Goal: Task Accomplishment & Management: Use online tool/utility

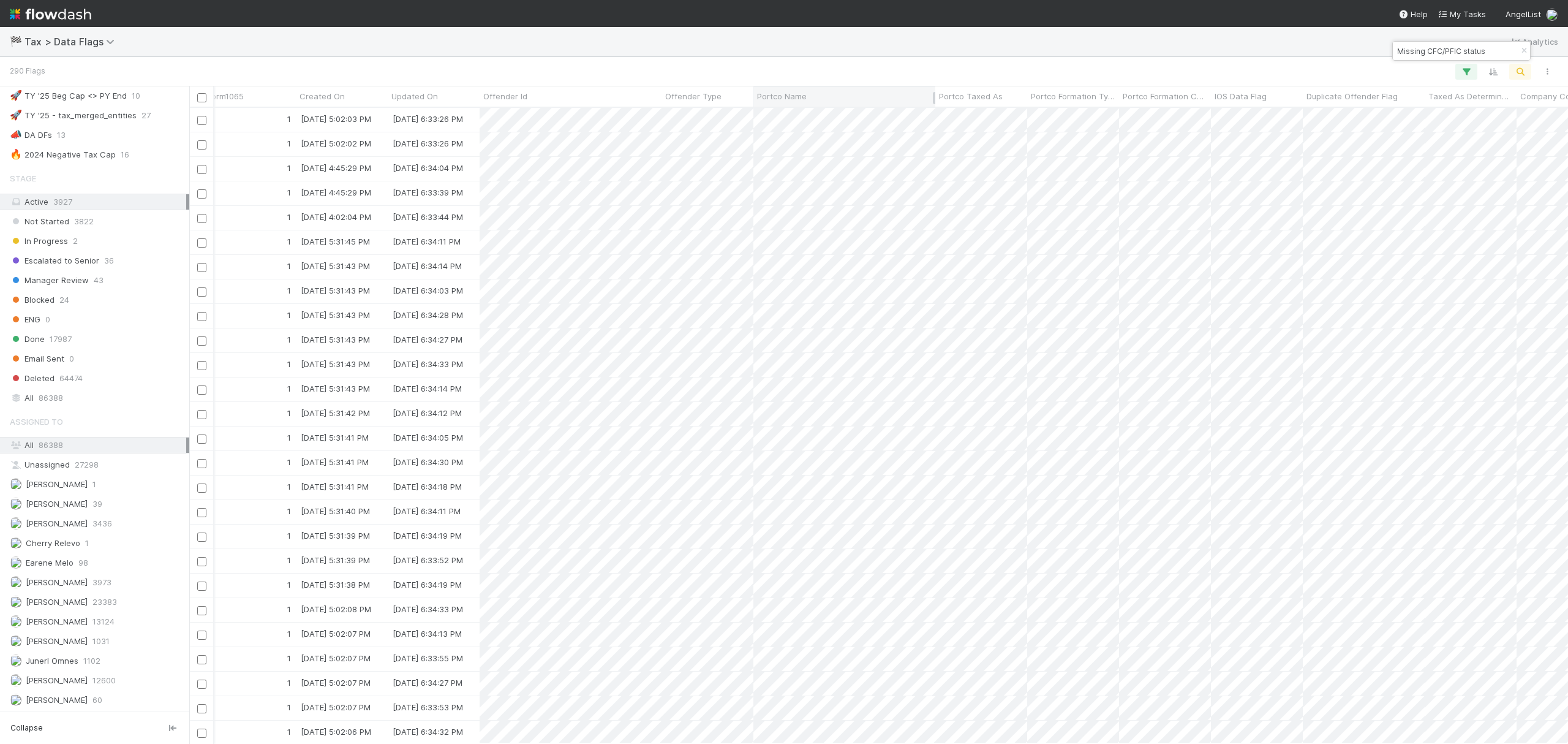
click at [806, 99] on span "Portco Name" at bounding box center [782, 96] width 49 height 12
click at [832, 116] on div "Sort A → Z" at bounding box center [827, 120] width 139 height 18
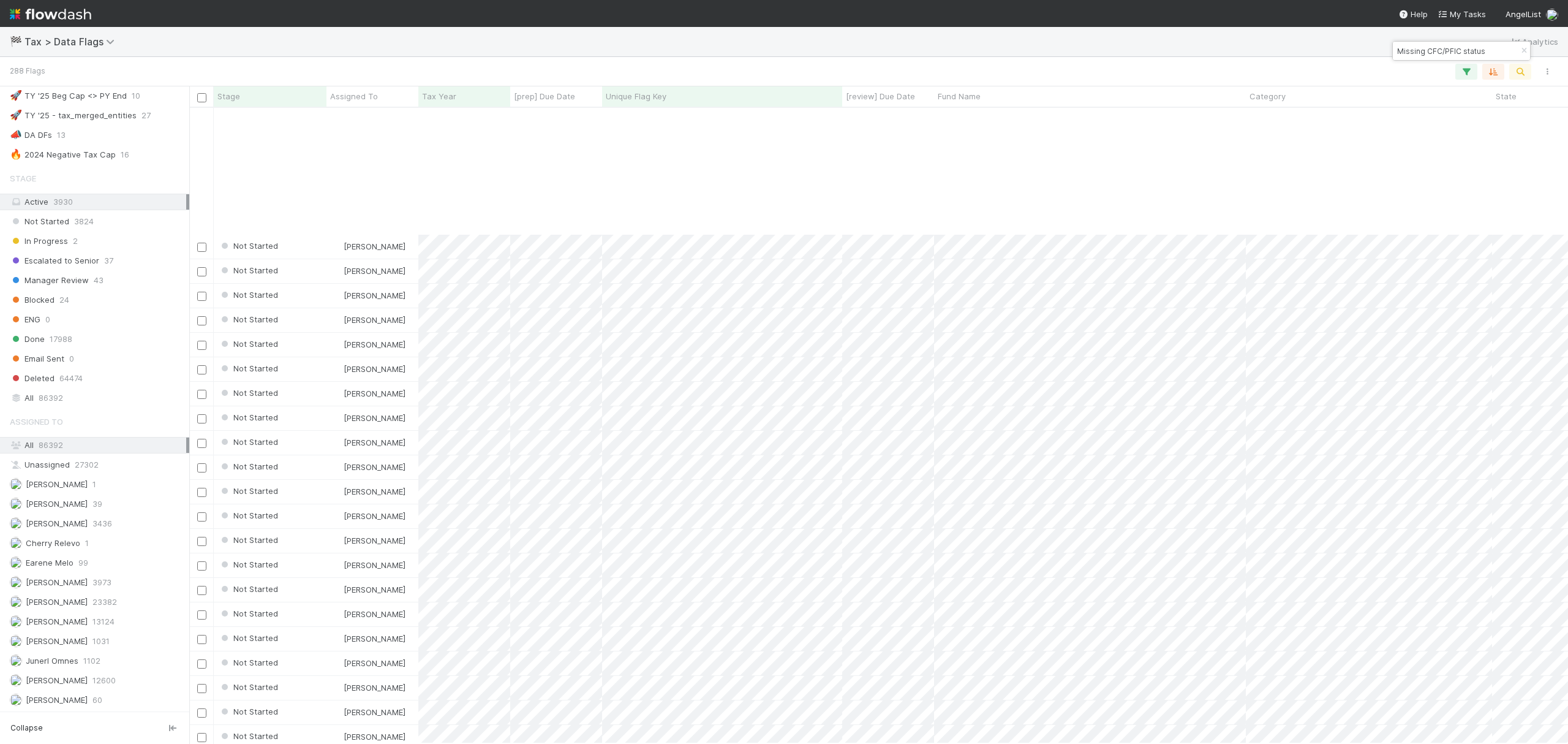
scroll to position [735, 0]
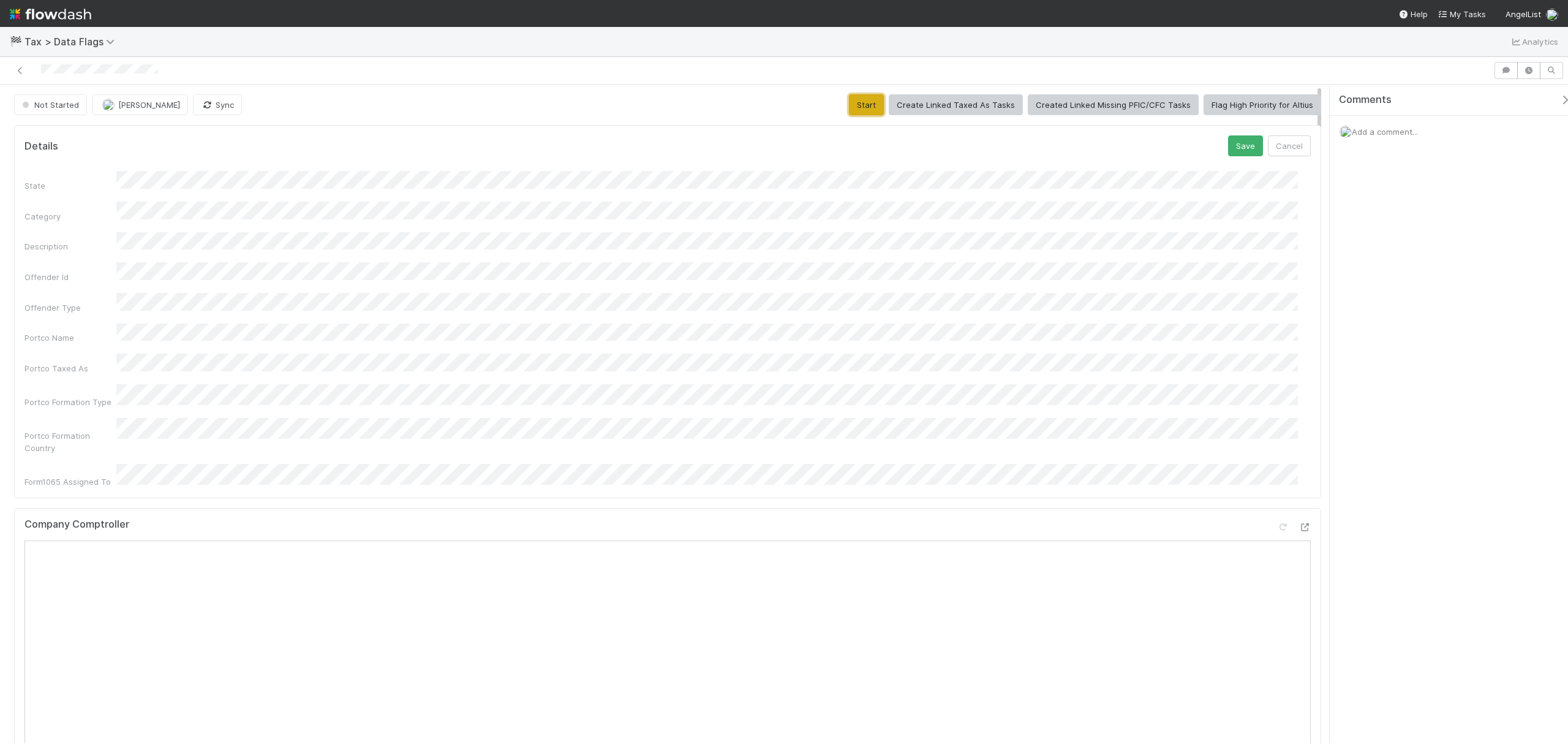
click at [878, 104] on button "Start" at bounding box center [866, 104] width 35 height 21
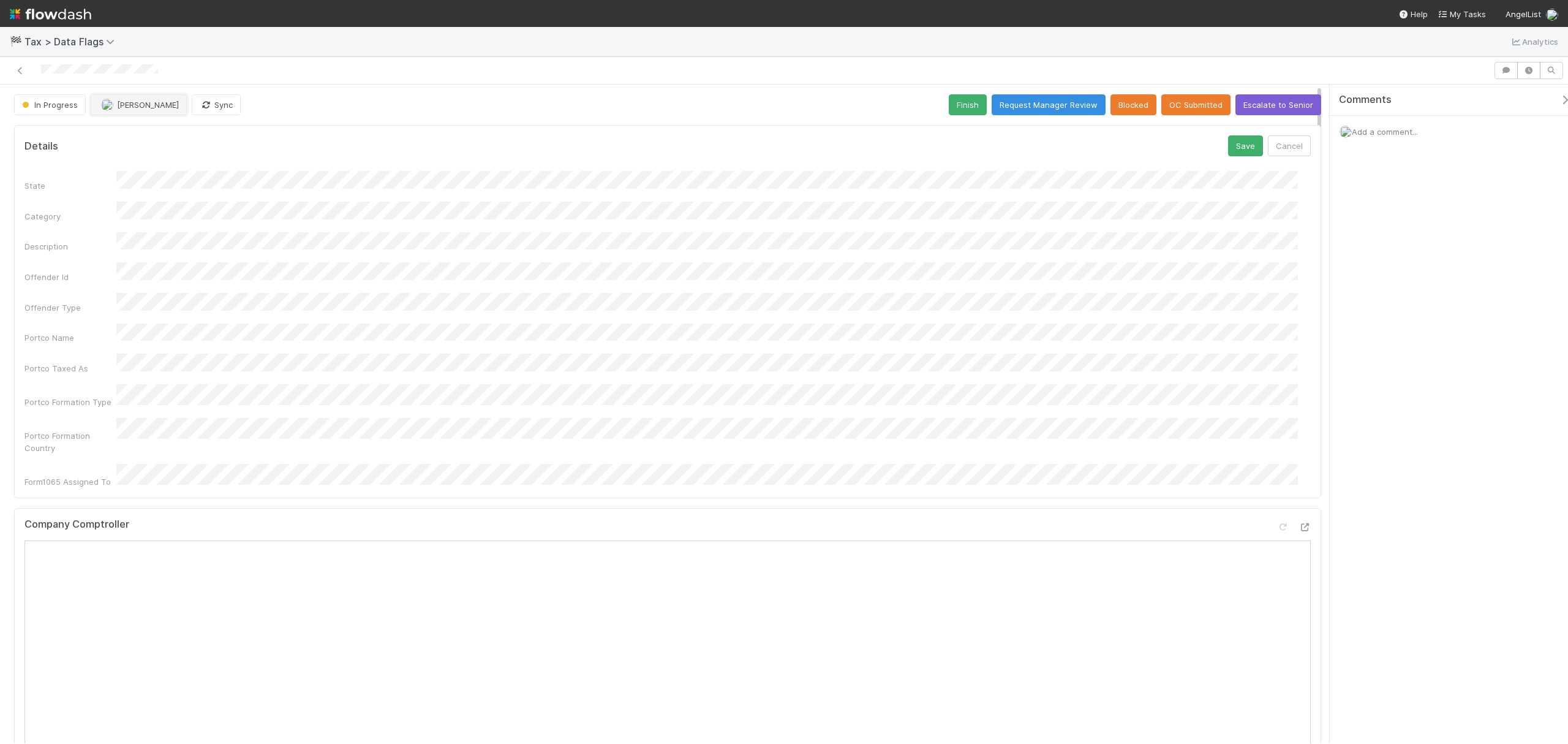
click at [125, 111] on button "[PERSON_NAME]" at bounding box center [139, 104] width 97 height 21
click at [163, 132] on span "you" at bounding box center [167, 137] width 13 height 10
click at [963, 108] on button "Finish" at bounding box center [968, 104] width 38 height 21
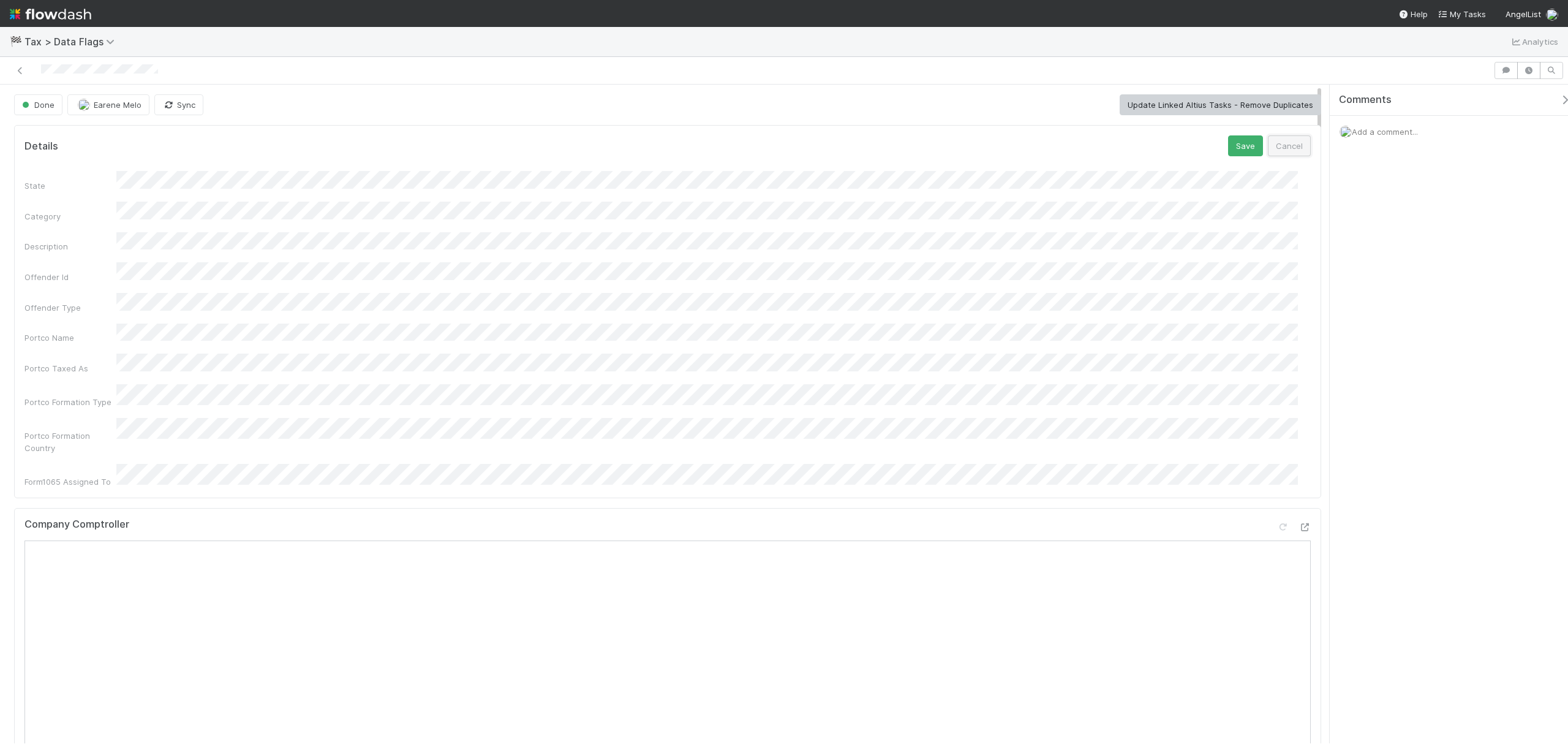
click at [1268, 139] on button "Cancel" at bounding box center [1289, 145] width 43 height 21
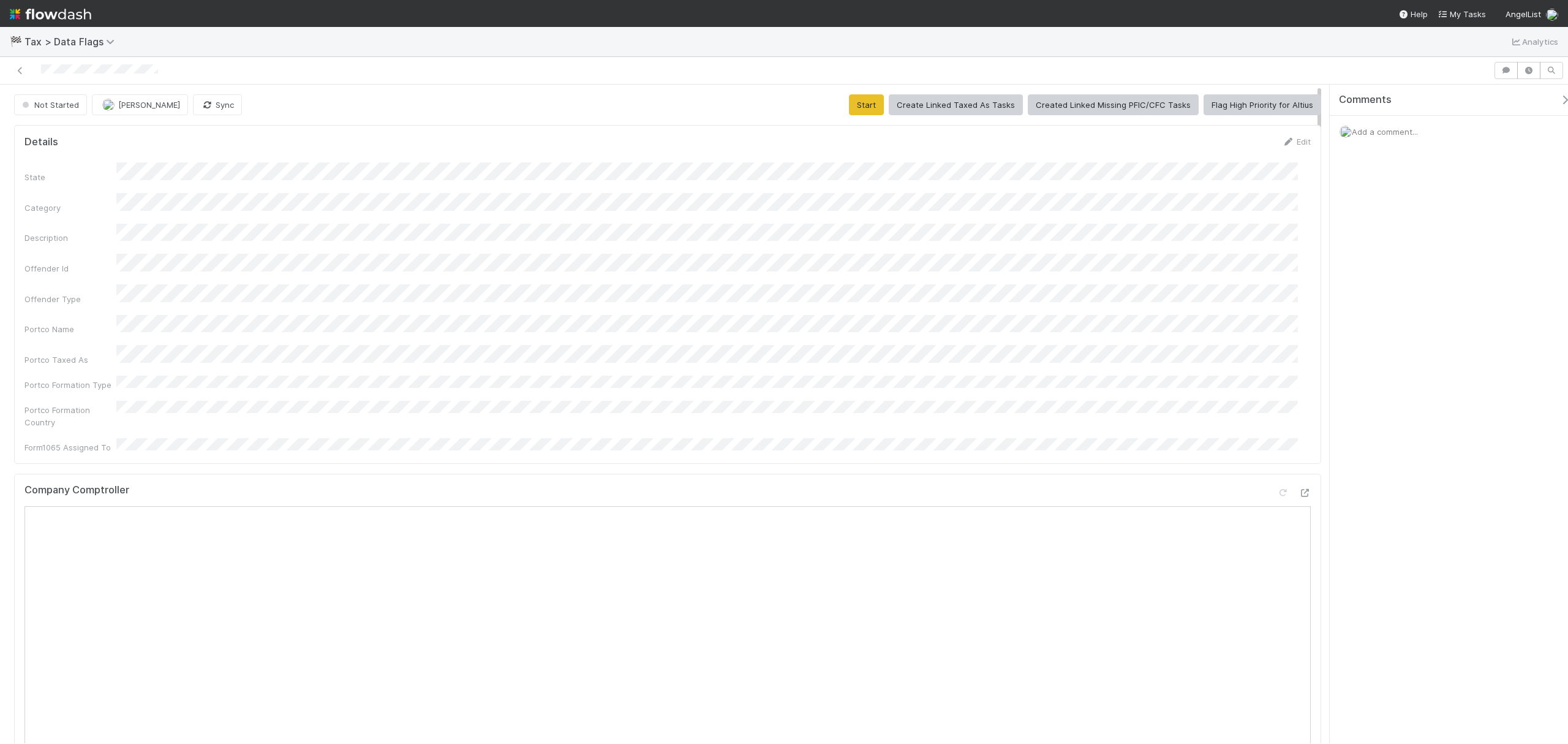
click at [566, 266] on div "State Category Description Offender Id Offender Type Portco Name Portco Taxed A…" at bounding box center [668, 308] width 1287 height 291
click at [745, 401] on div "Portco Formation Country" at bounding box center [668, 414] width 1287 height 27
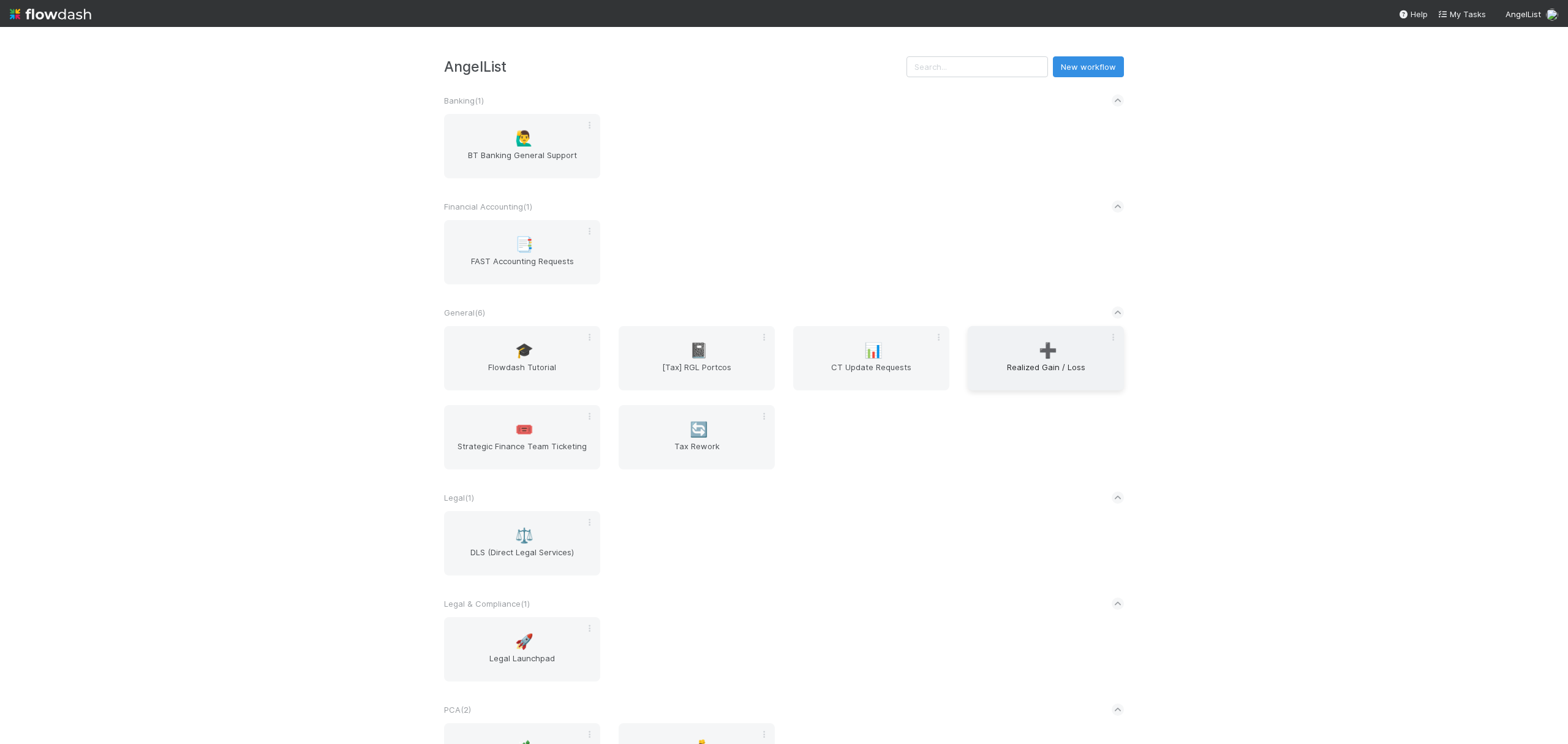
click at [1066, 371] on span "Realized Gain / Loss" at bounding box center [1045, 373] width 146 height 25
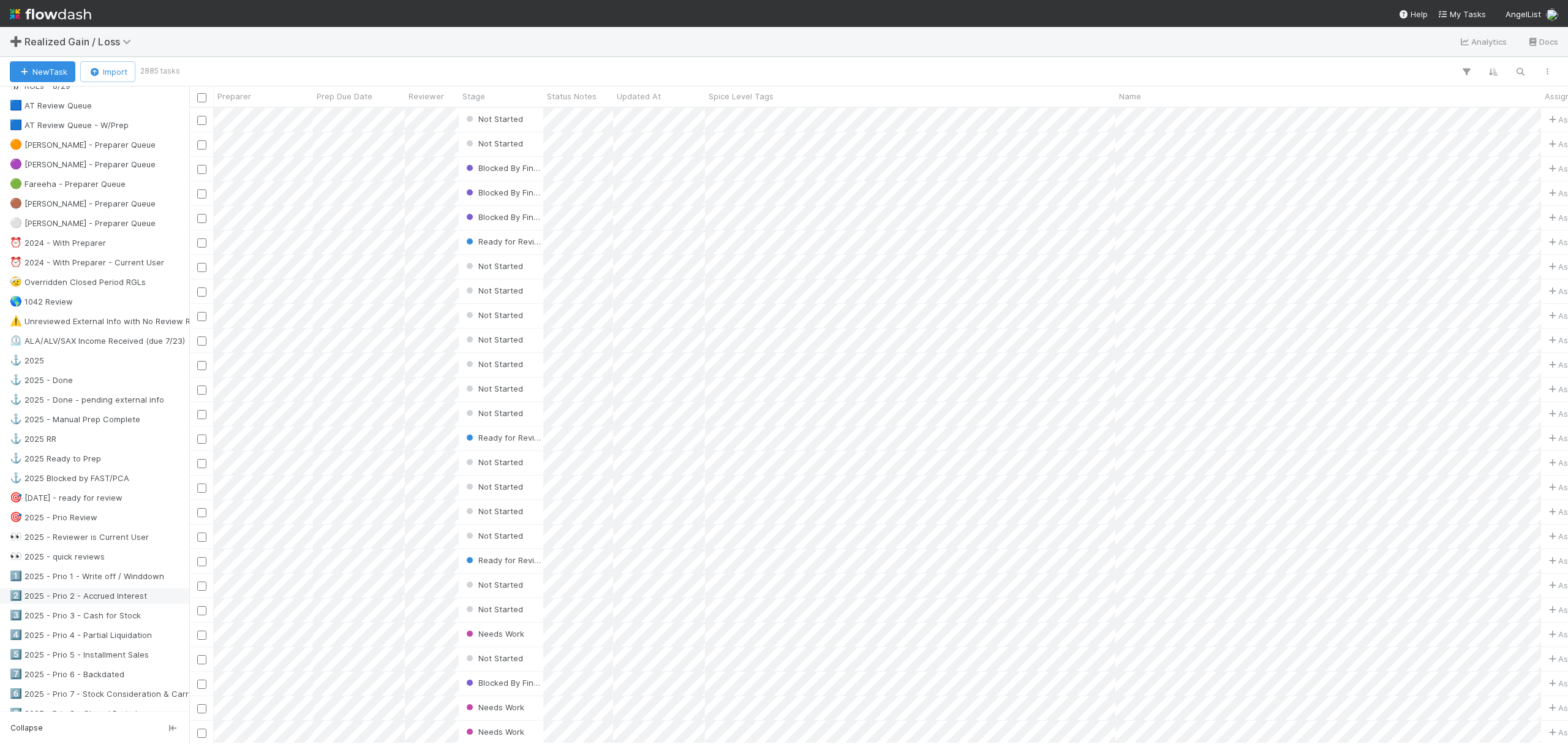
scroll to position [490, 0]
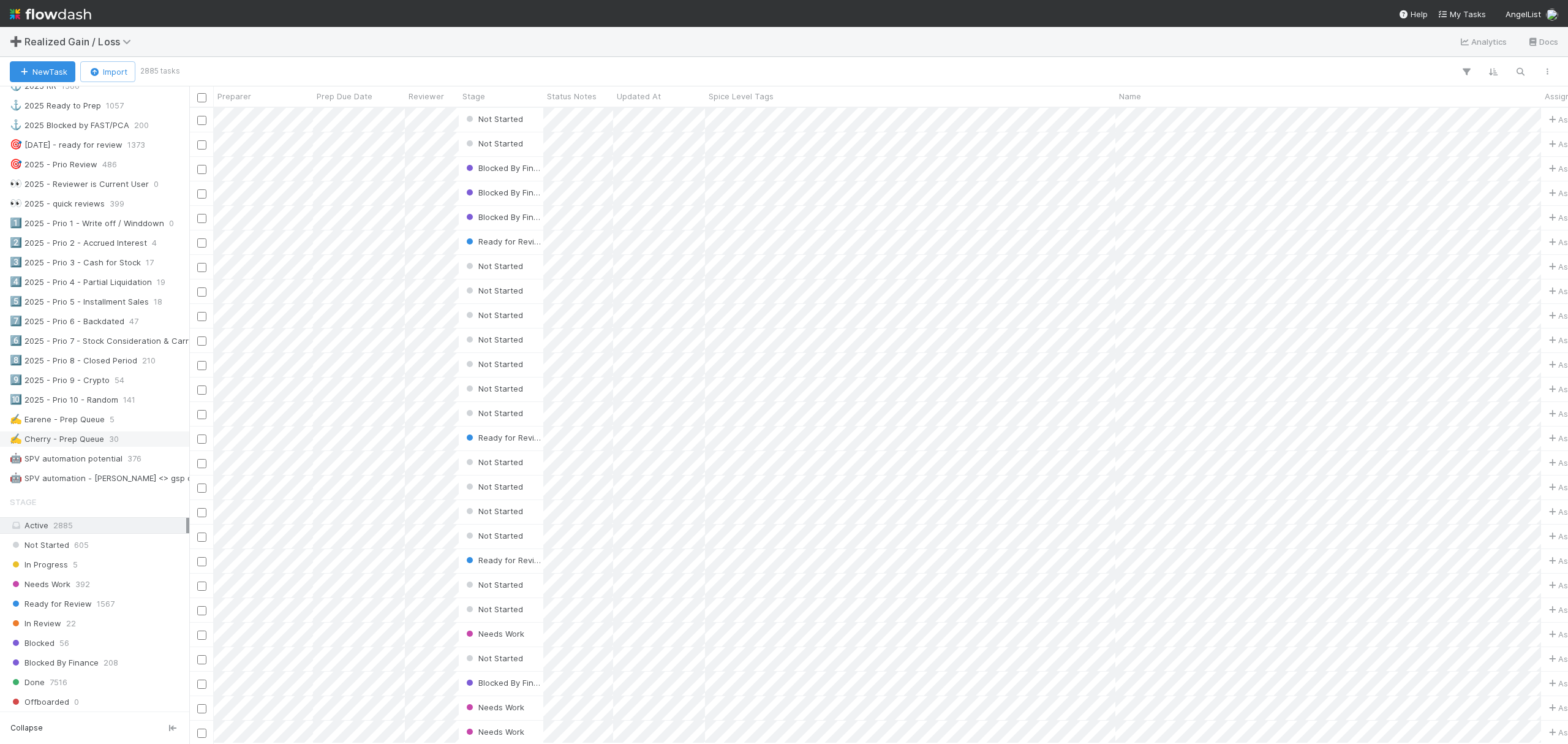
click at [50, 446] on div "✍️ Cherry - Prep Queue" at bounding box center [57, 439] width 94 height 16
click at [66, 427] on div "✍️ Earene - Prep Queue" at bounding box center [57, 419] width 95 height 16
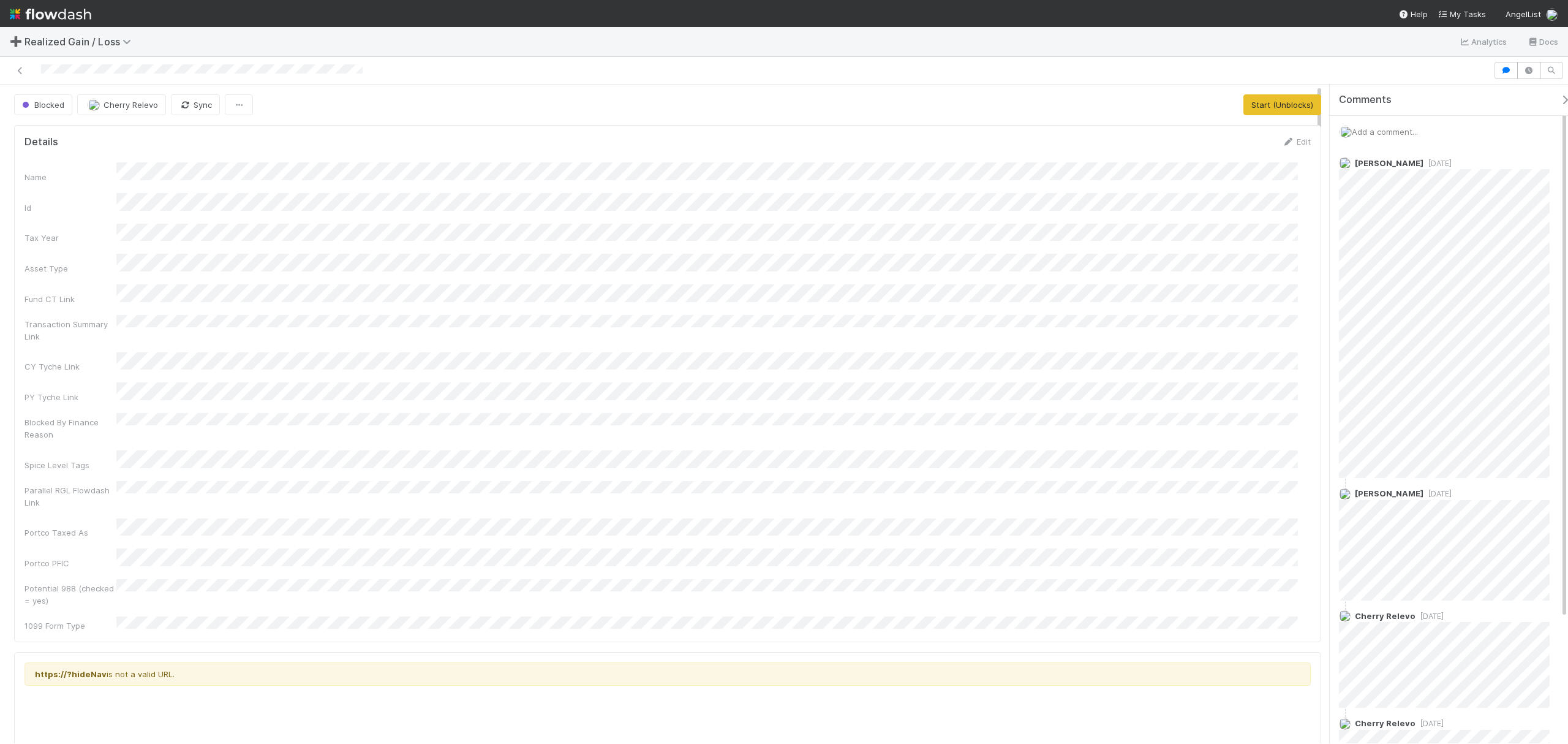
click at [611, 449] on div "Name Id Tax Year Asset Type Fund CT Link Transaction Summary Link CY Tyche Link…" at bounding box center [668, 397] width 1287 height 469
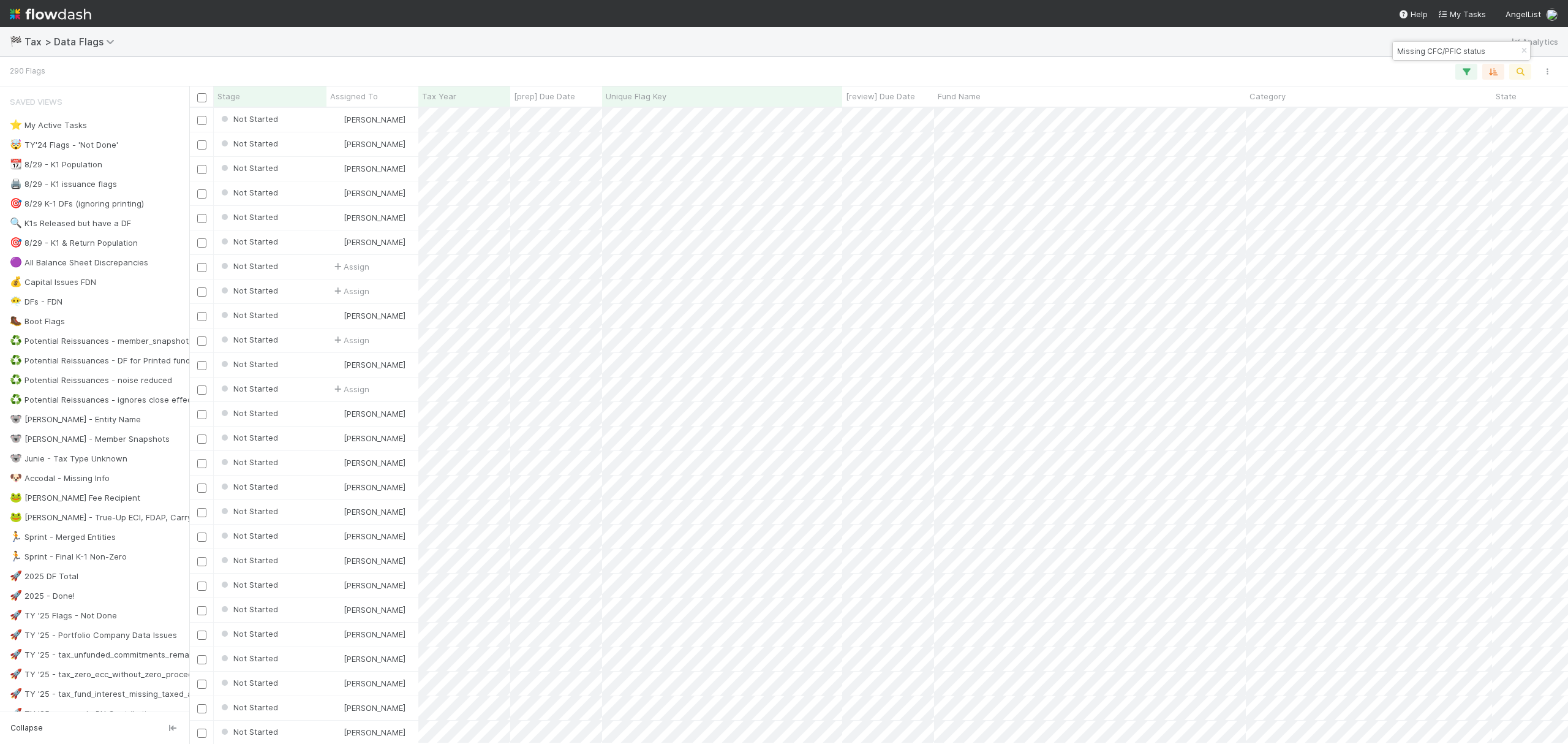
scroll to position [623, 1368]
drag, startPoint x: 1520, startPoint y: 54, endPoint x: 1302, endPoint y: 101, distance: 223.0
click at [1518, 54] on button "button" at bounding box center [1524, 51] width 13 height 15
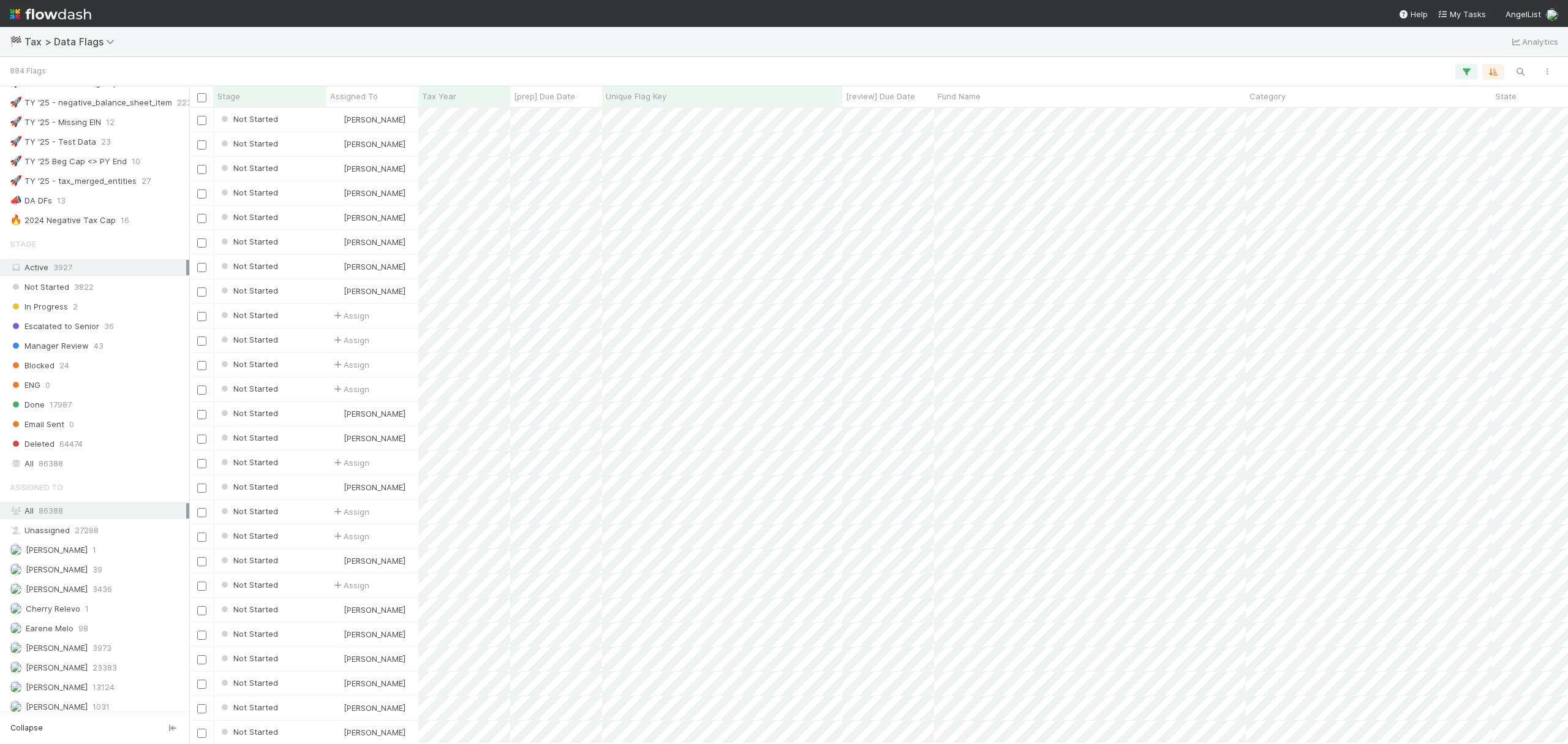
scroll to position [653, 0]
click at [73, 633] on div "Earene Melo 98" at bounding box center [98, 625] width 177 height 16
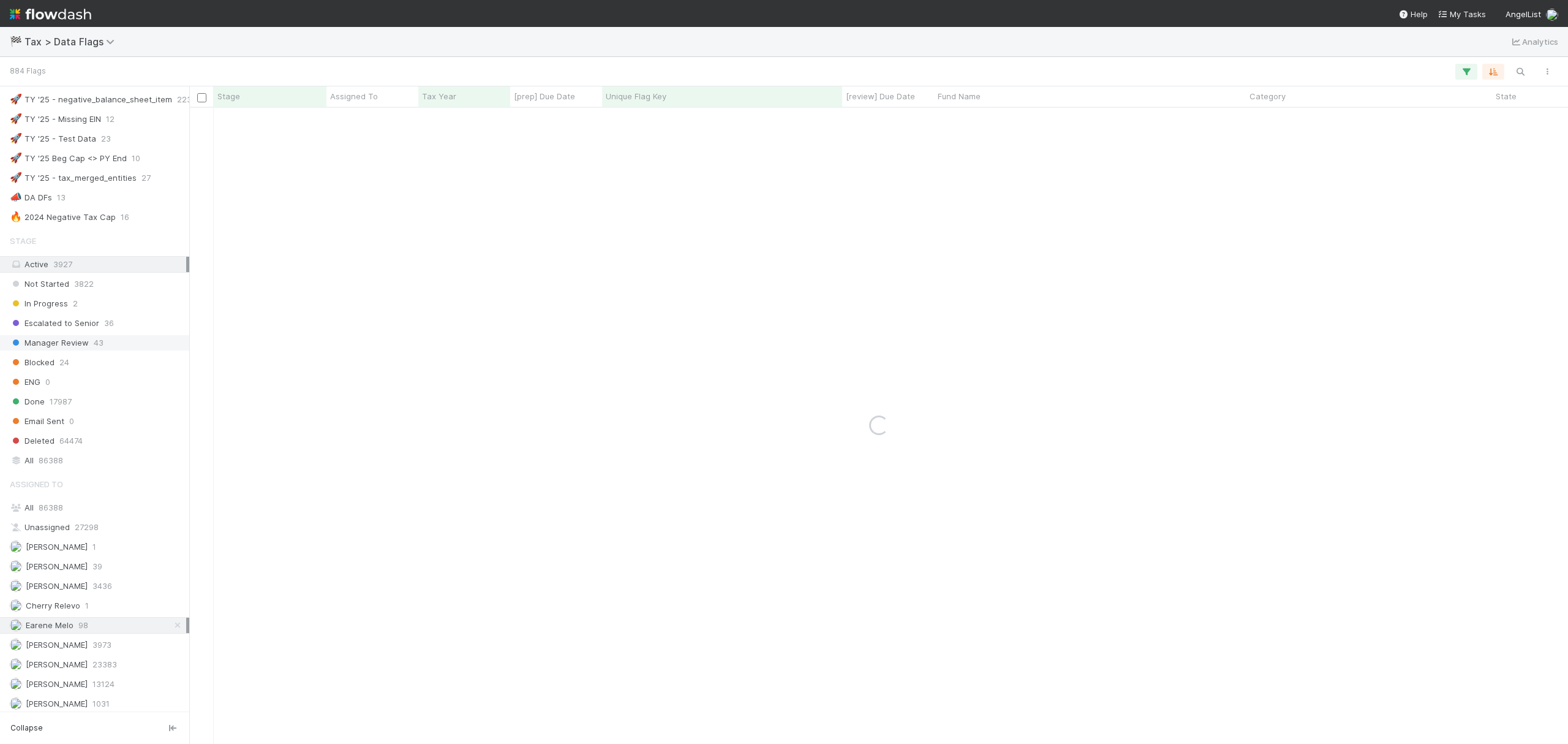
click at [81, 351] on span "Manager Review" at bounding box center [49, 342] width 79 height 16
click at [172, 346] on icon at bounding box center [177, 343] width 12 height 8
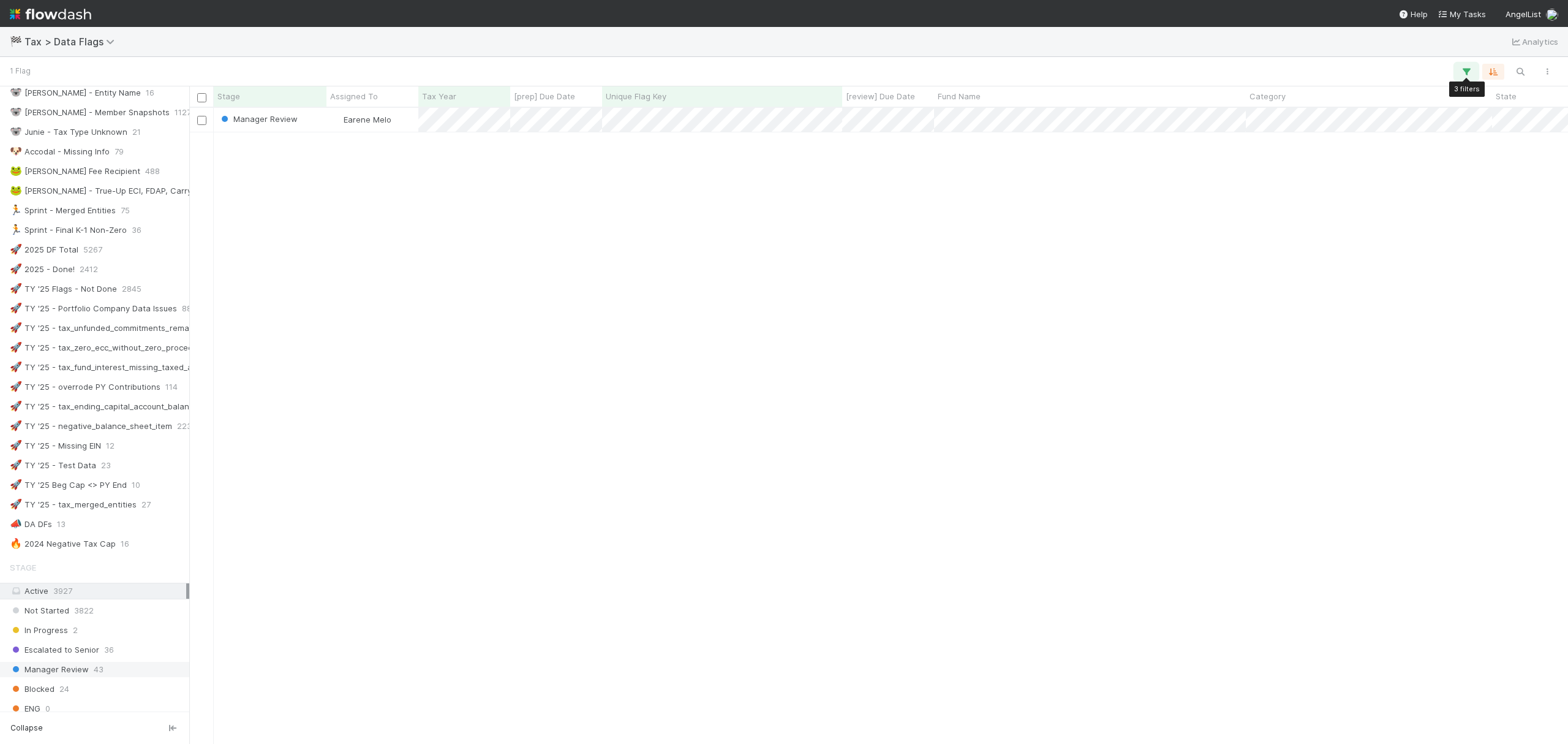
click at [1464, 64] on button "button" at bounding box center [1467, 71] width 22 height 16
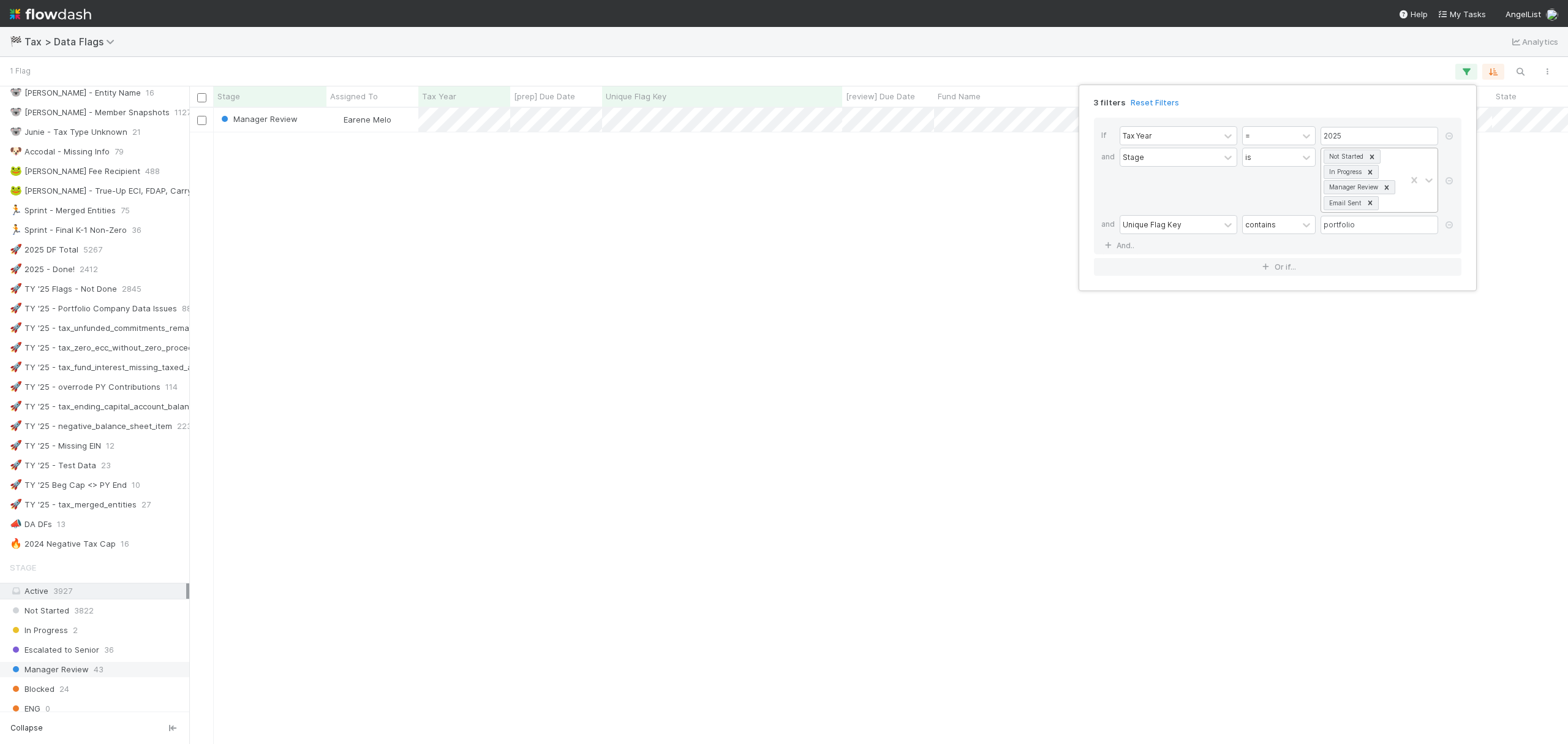
click at [1395, 211] on div "Not Started In Progress Manager Review Email Sent" at bounding box center [1363, 180] width 84 height 64
click at [1388, 233] on div "Escalated to Senior" at bounding box center [1379, 233] width 118 height 21
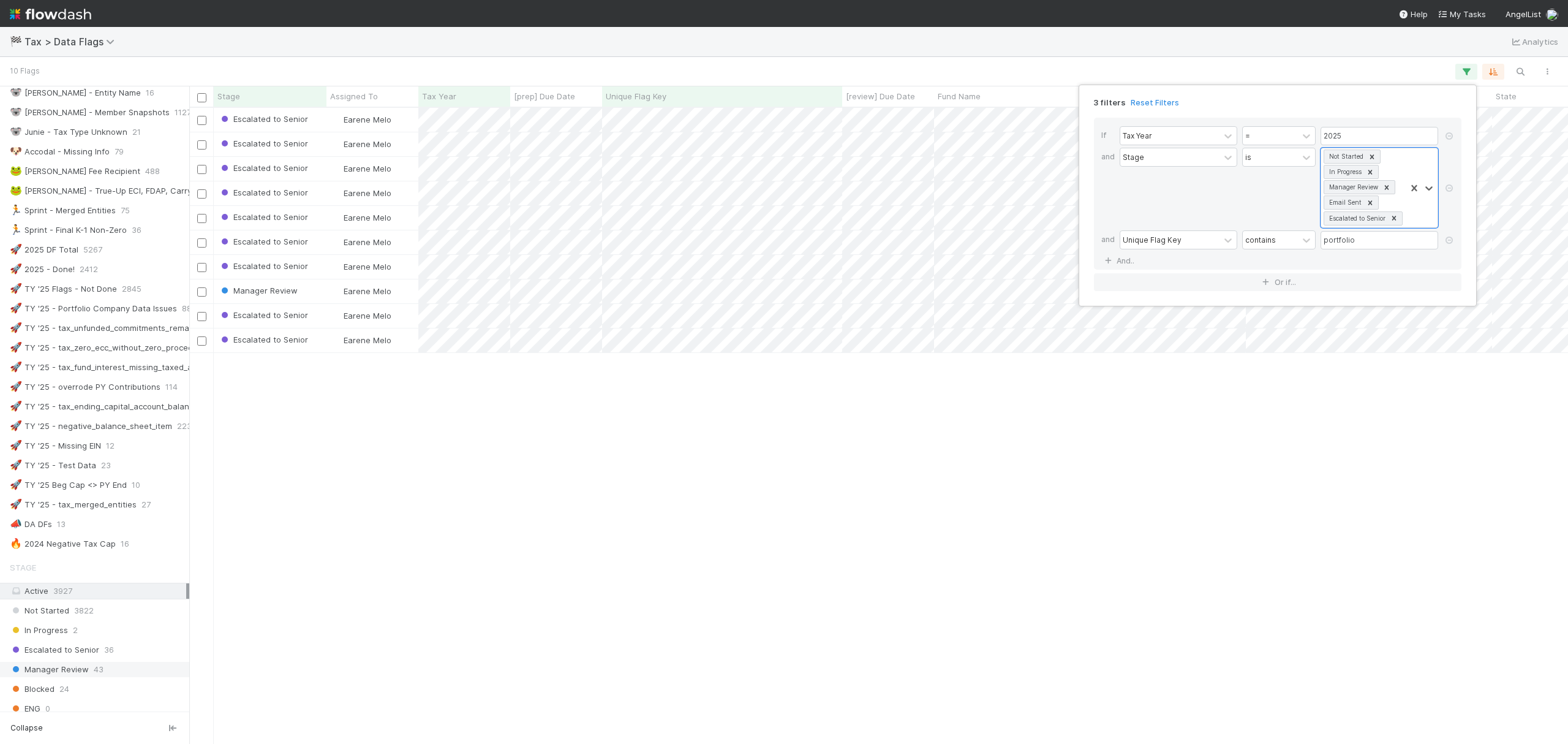
scroll to position [623, 1368]
click at [1505, 68] on div "3 filters Reset Filters If Tax Year = 2025 and Stage is option Escalated to Sen…" at bounding box center [784, 372] width 1568 height 744
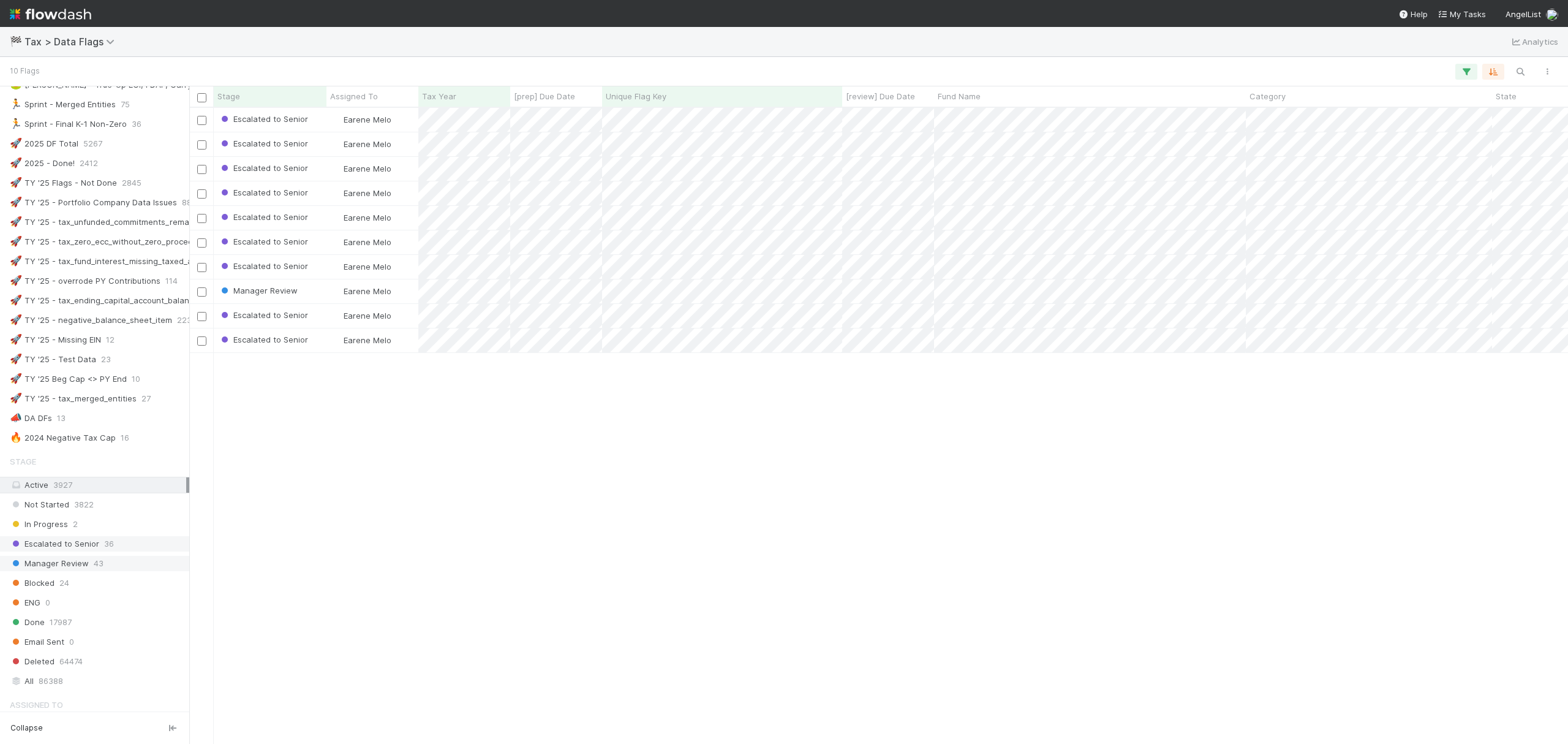
scroll to position [572, 0]
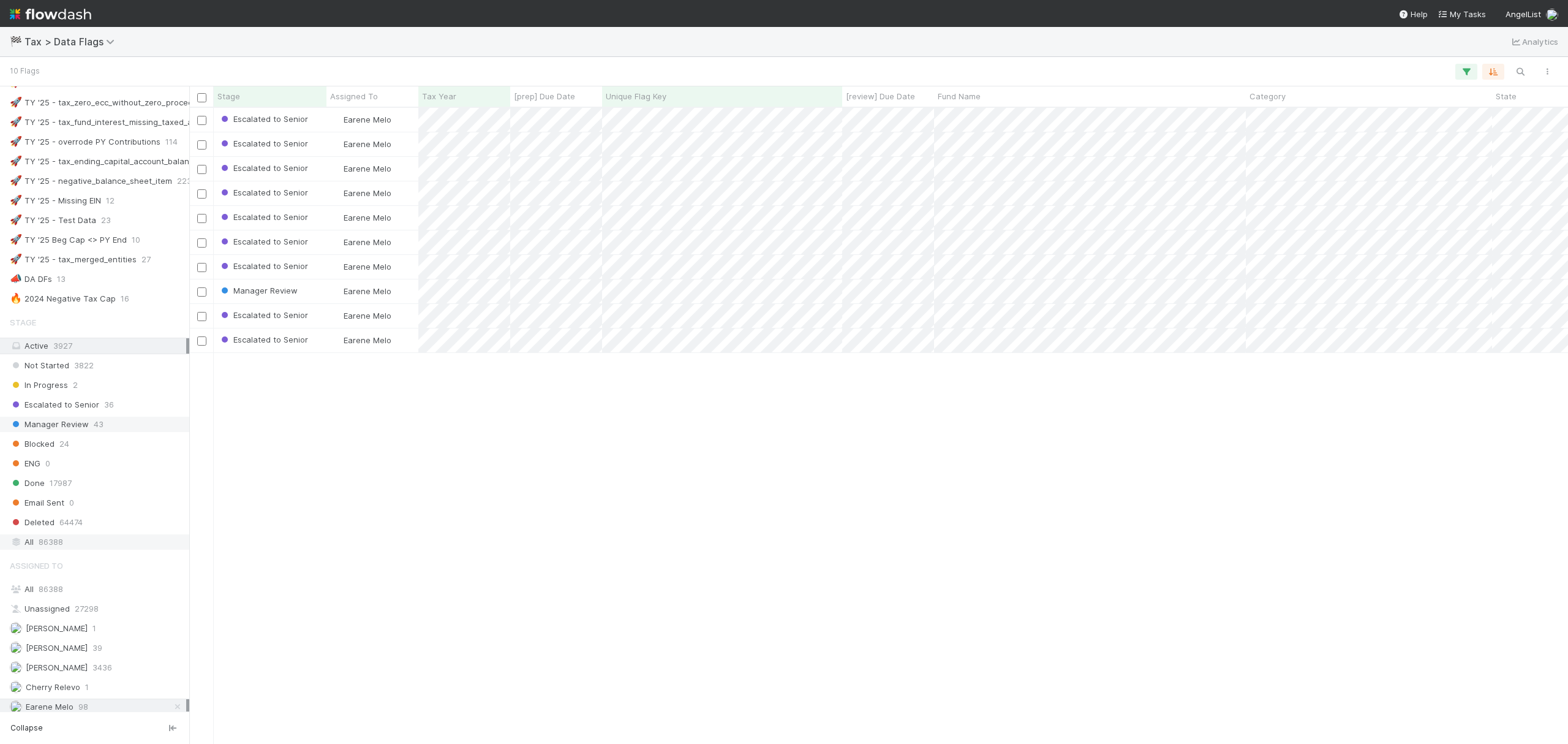
click at [51, 549] on span "86388" at bounding box center [51, 542] width 25 height 16
click at [1459, 71] on button "button" at bounding box center [1467, 71] width 22 height 16
click at [1520, 68] on div "3 filters Reset Filters If Tax Year = 2025 and Stage is Not Started In Progress…" at bounding box center [784, 372] width 1568 height 744
click at [1461, 67] on icon "button" at bounding box center [1467, 71] width 12 height 11
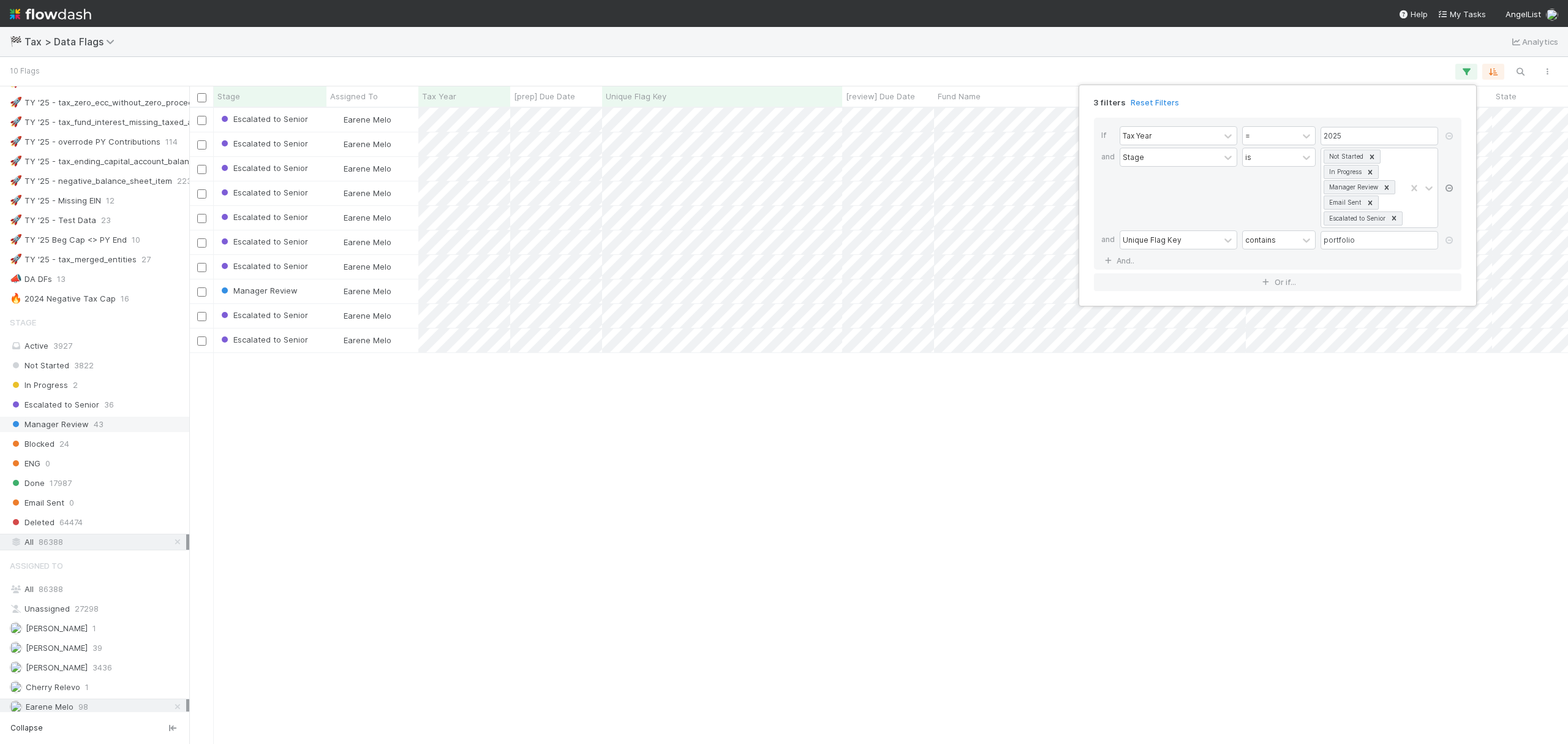
click at [1444, 191] on icon at bounding box center [1449, 188] width 12 height 7
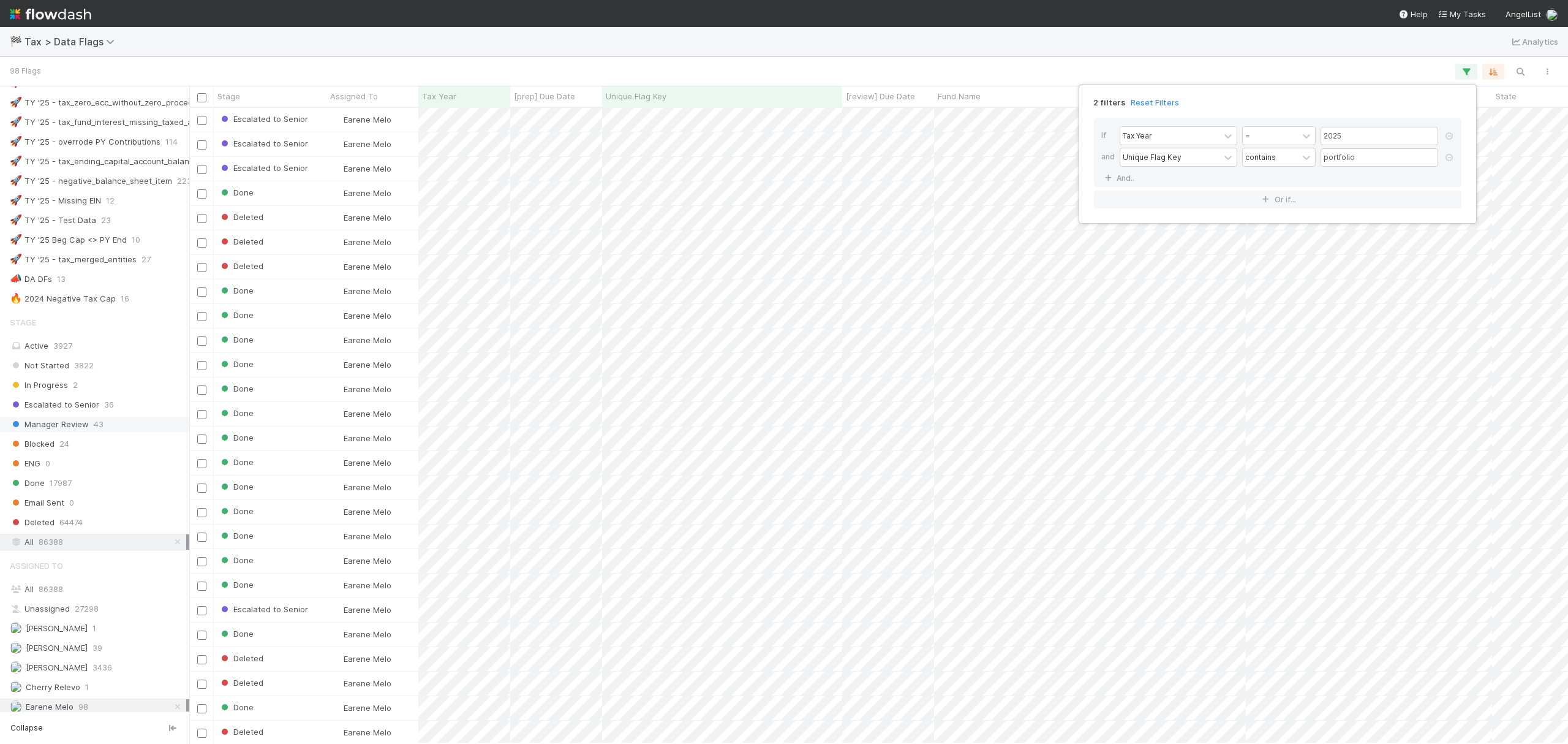
click at [850, 55] on div "2 filters Reset Filters If Tax Year = 2025 and Unique Flag Key contains portfol…" at bounding box center [784, 372] width 1568 height 744
click at [1465, 74] on div "2 filters Reset Filters If Tax Year = 2025 and Unique Flag Key contains portfol…" at bounding box center [784, 372] width 1568 height 744
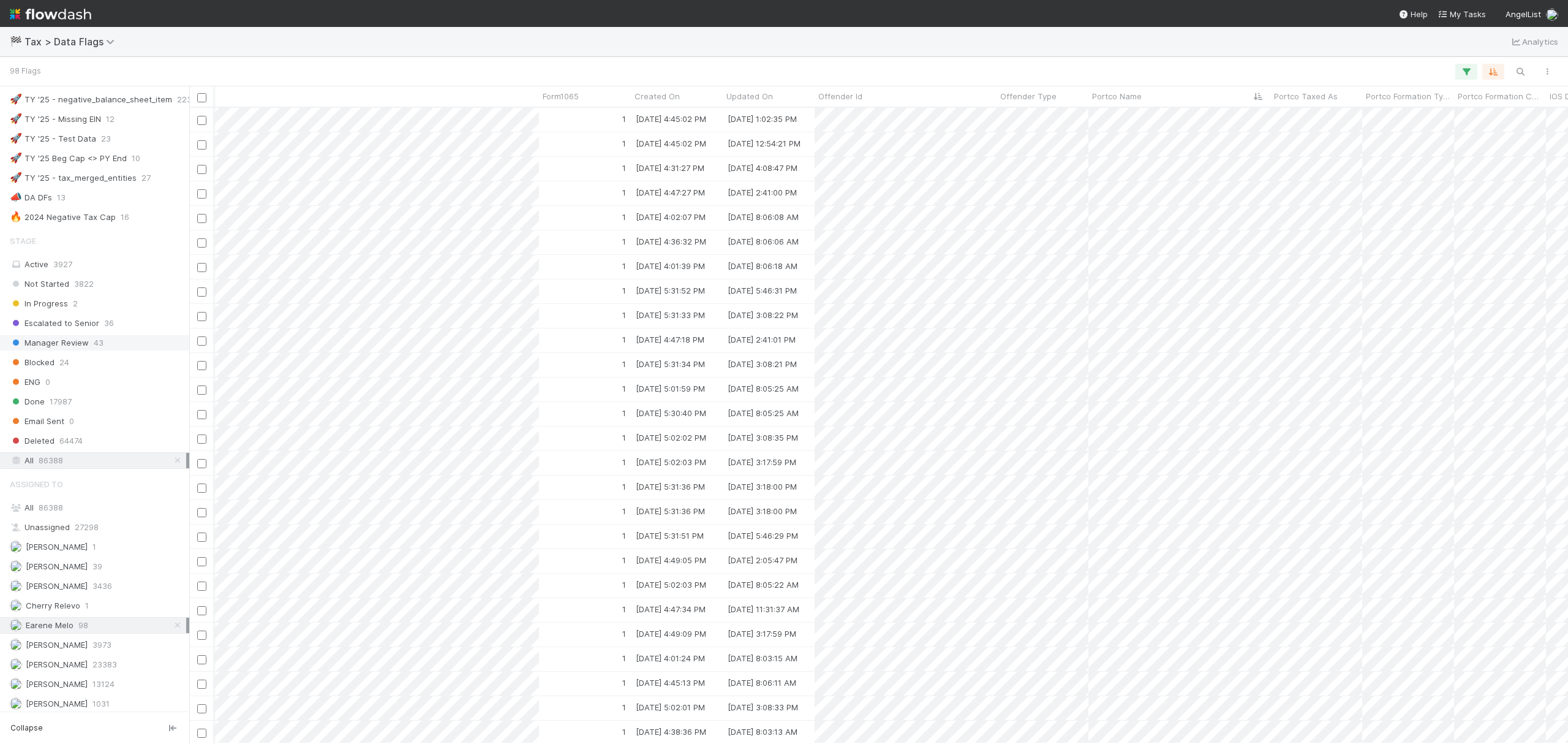
scroll to position [0, 0]
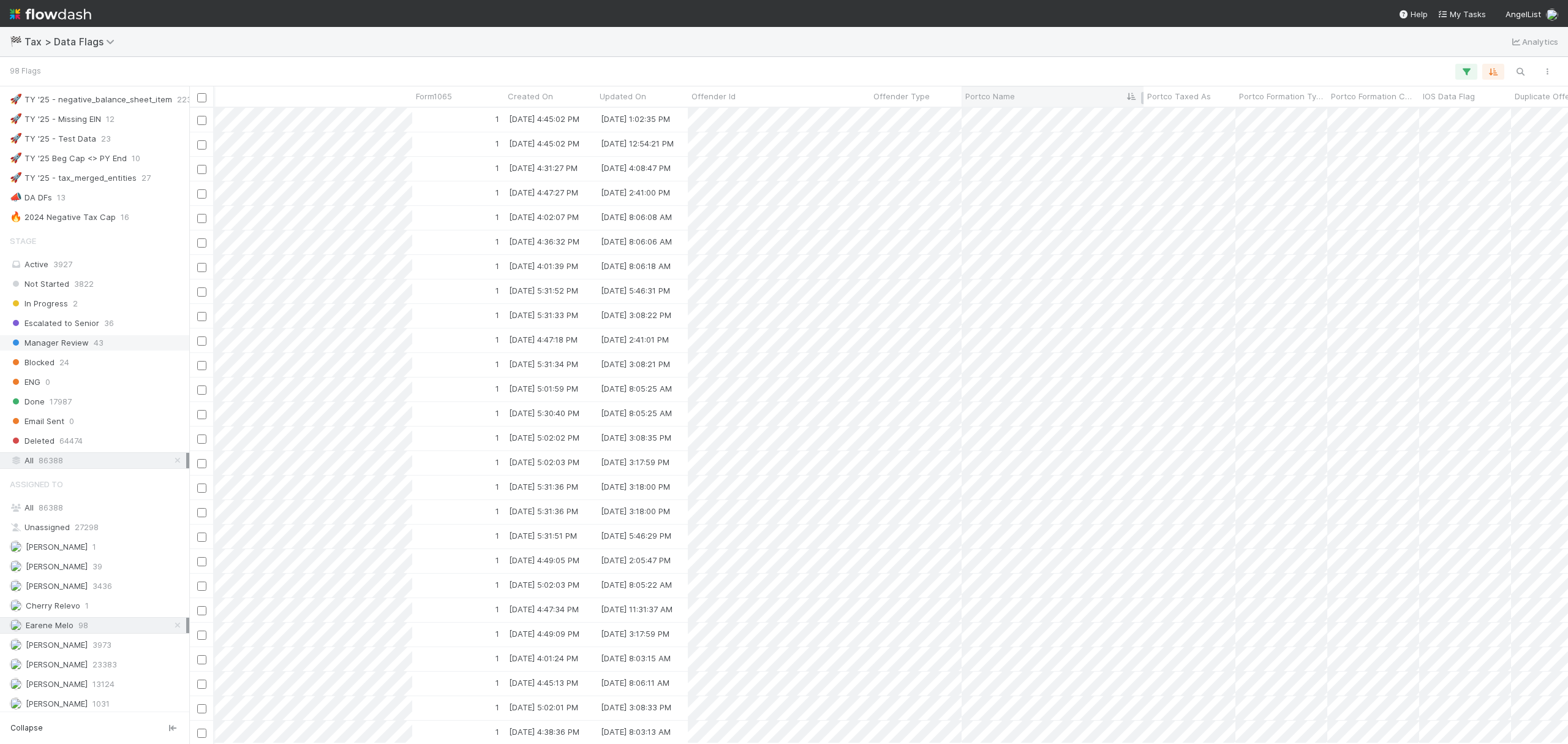
click at [1018, 98] on div "Portco Name" at bounding box center [1052, 96] width 175 height 12
click at [1001, 118] on div "Sort A → Z" at bounding box center [1036, 120] width 139 height 18
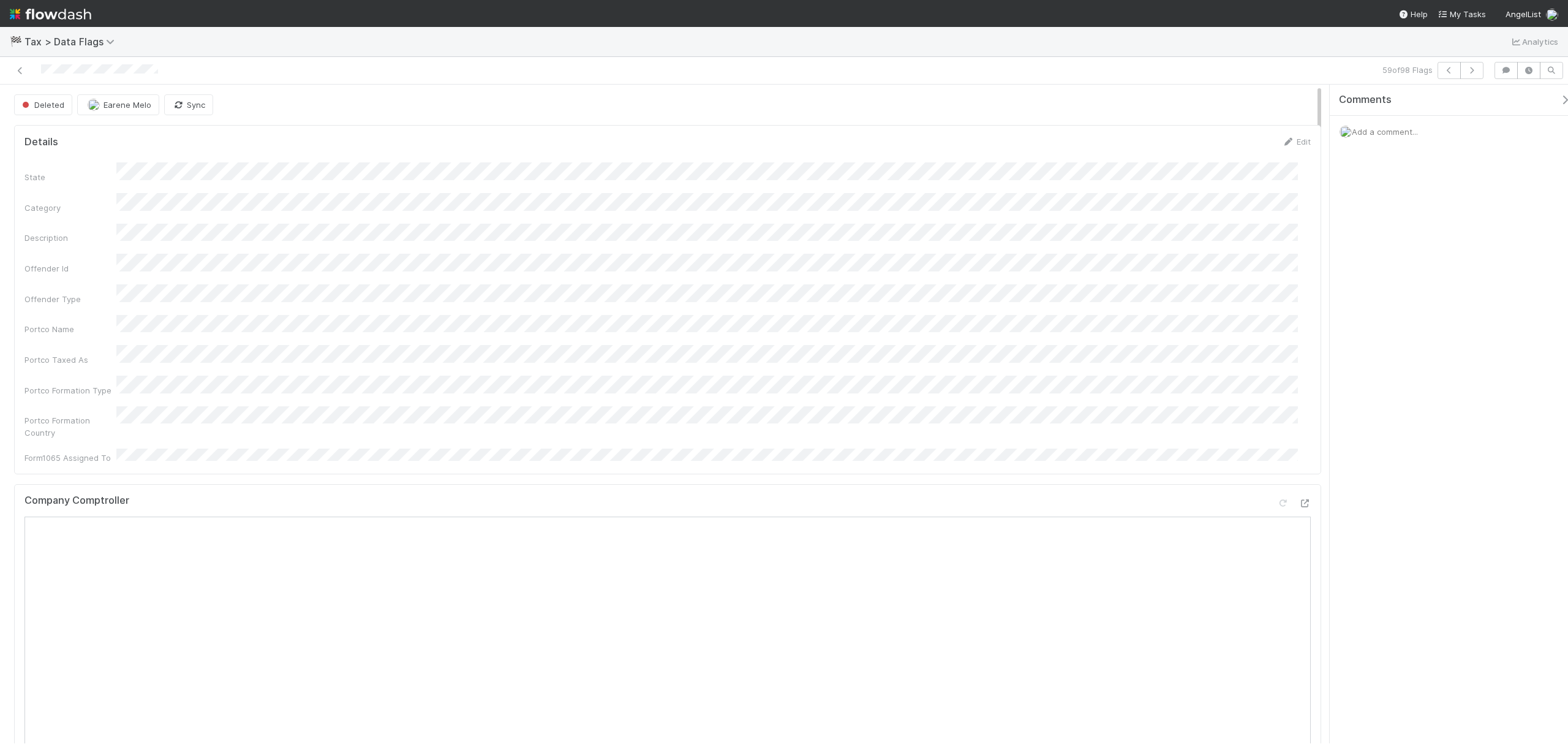
click at [26, 78] on div at bounding box center [377, 70] width 744 height 17
click at [25, 74] on icon at bounding box center [20, 71] width 12 height 8
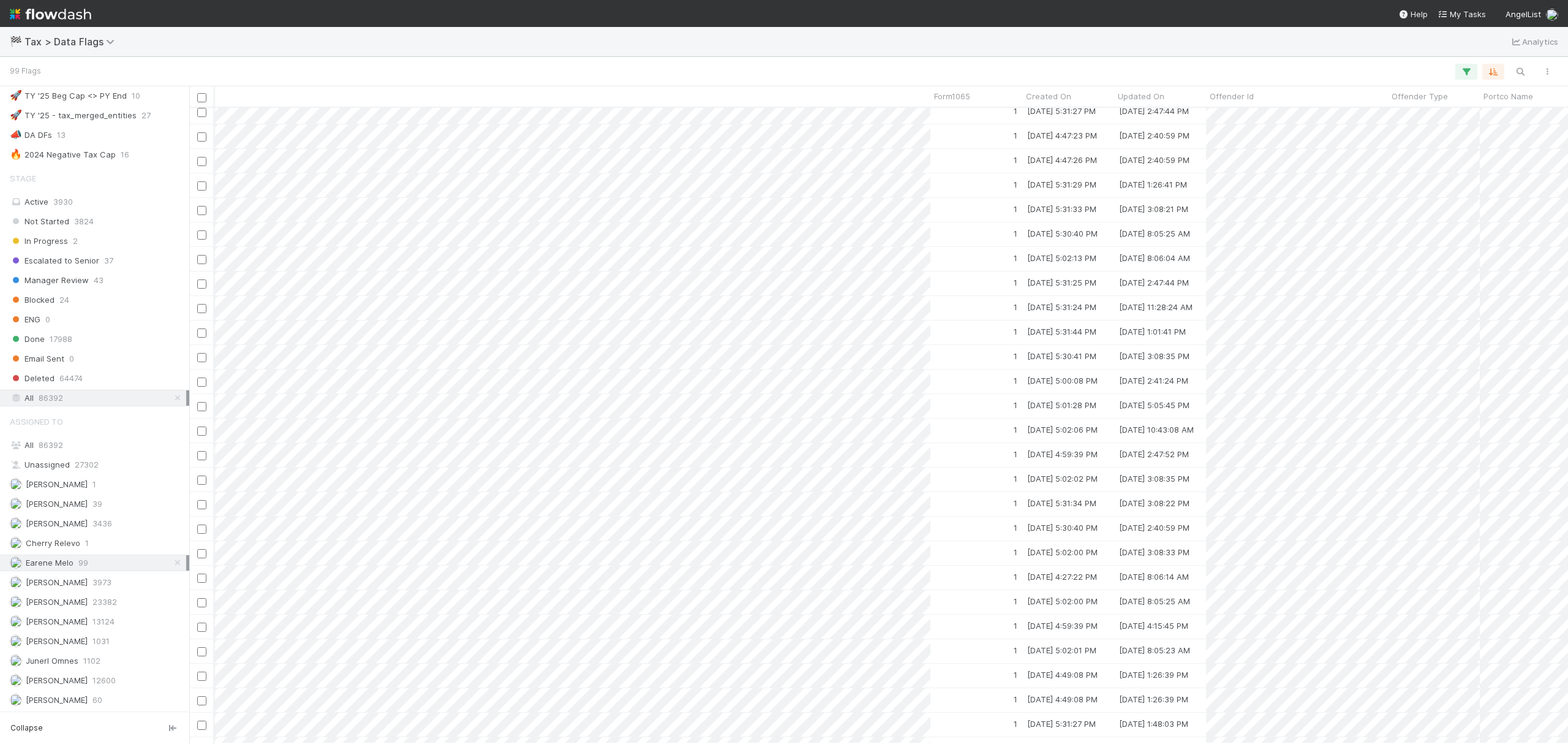
scroll to position [0, 2133]
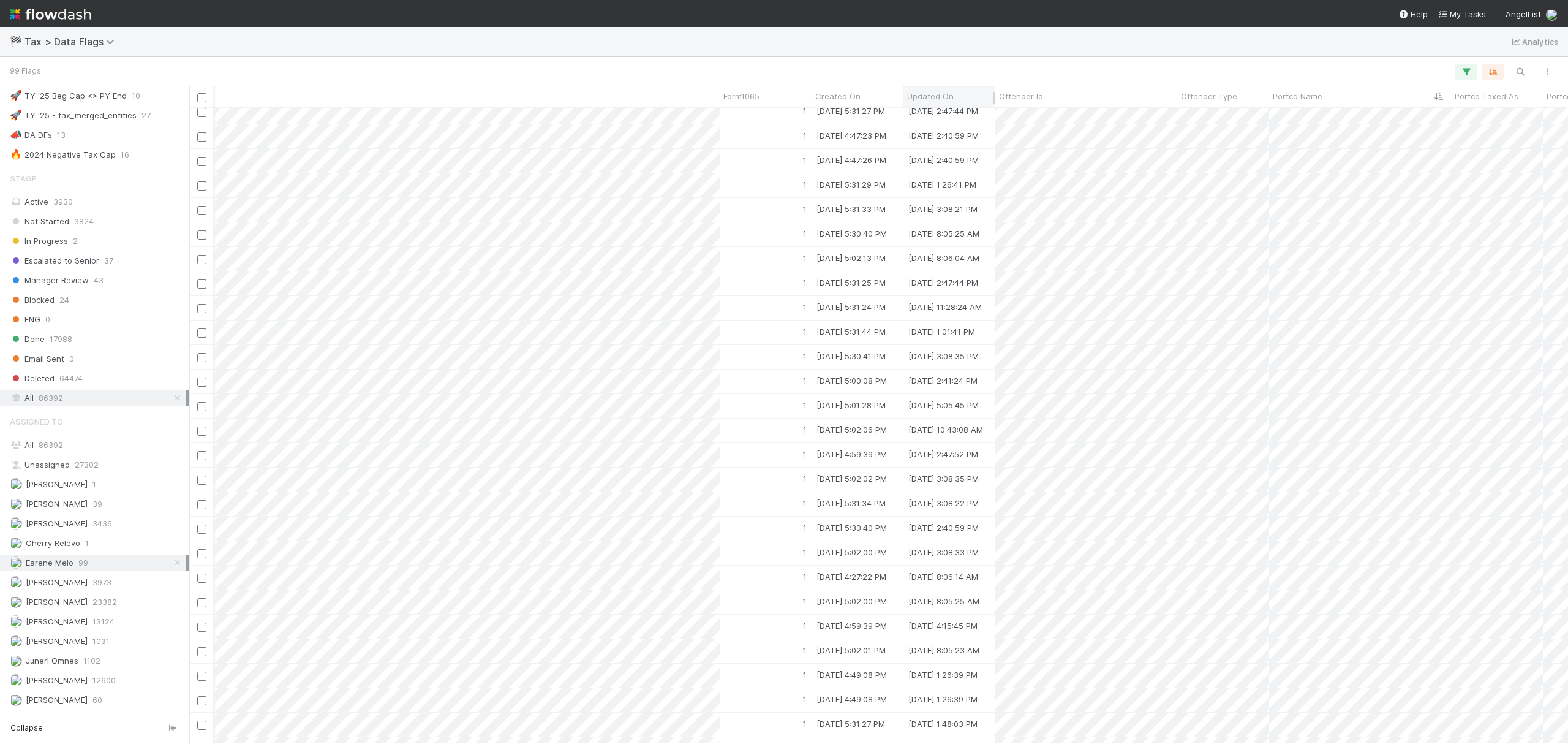
click at [954, 92] on div "Updated On" at bounding box center [949, 96] width 85 height 12
click at [982, 131] on div "Sort Newest → Oldest" at bounding box center [977, 138] width 139 height 18
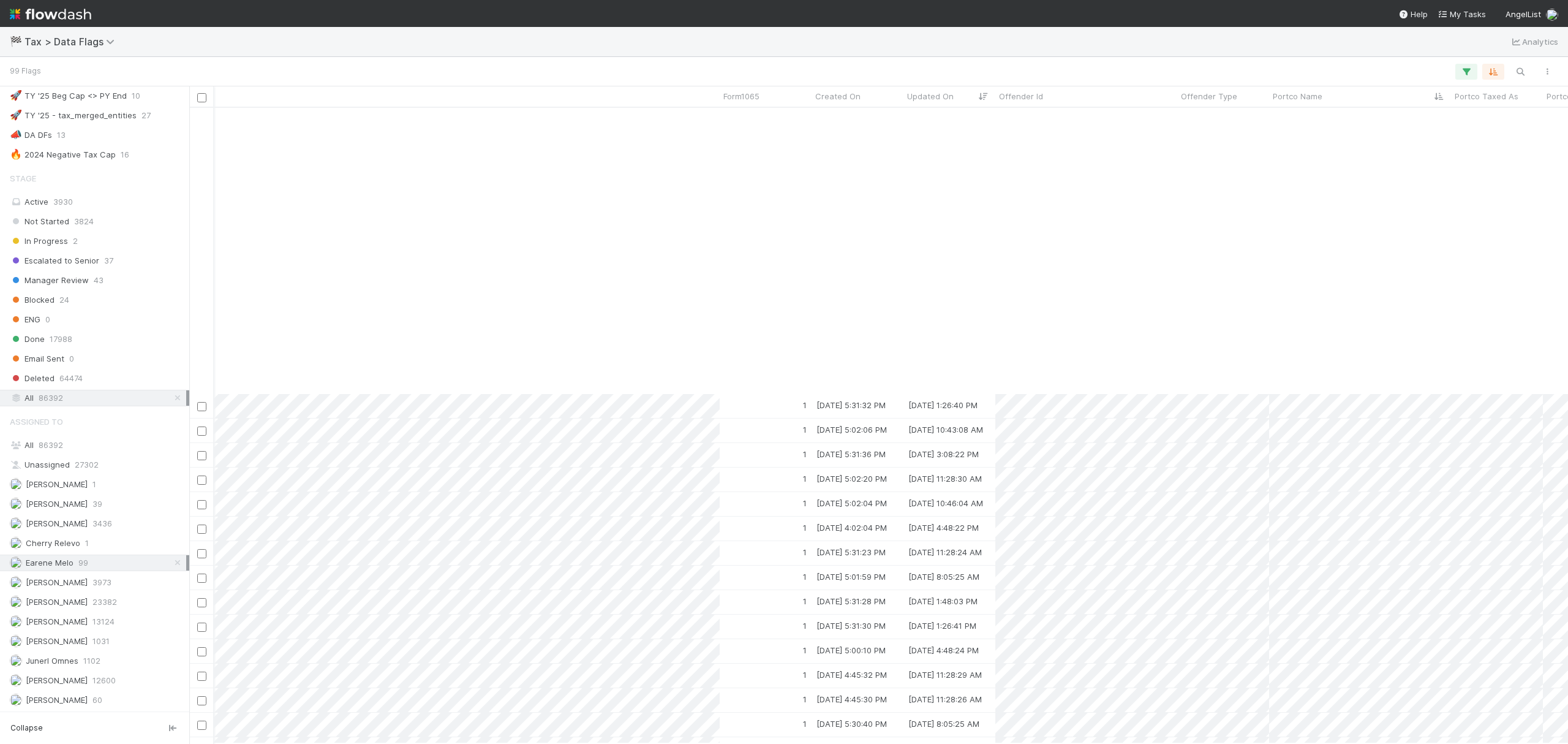
scroll to position [898, 2133]
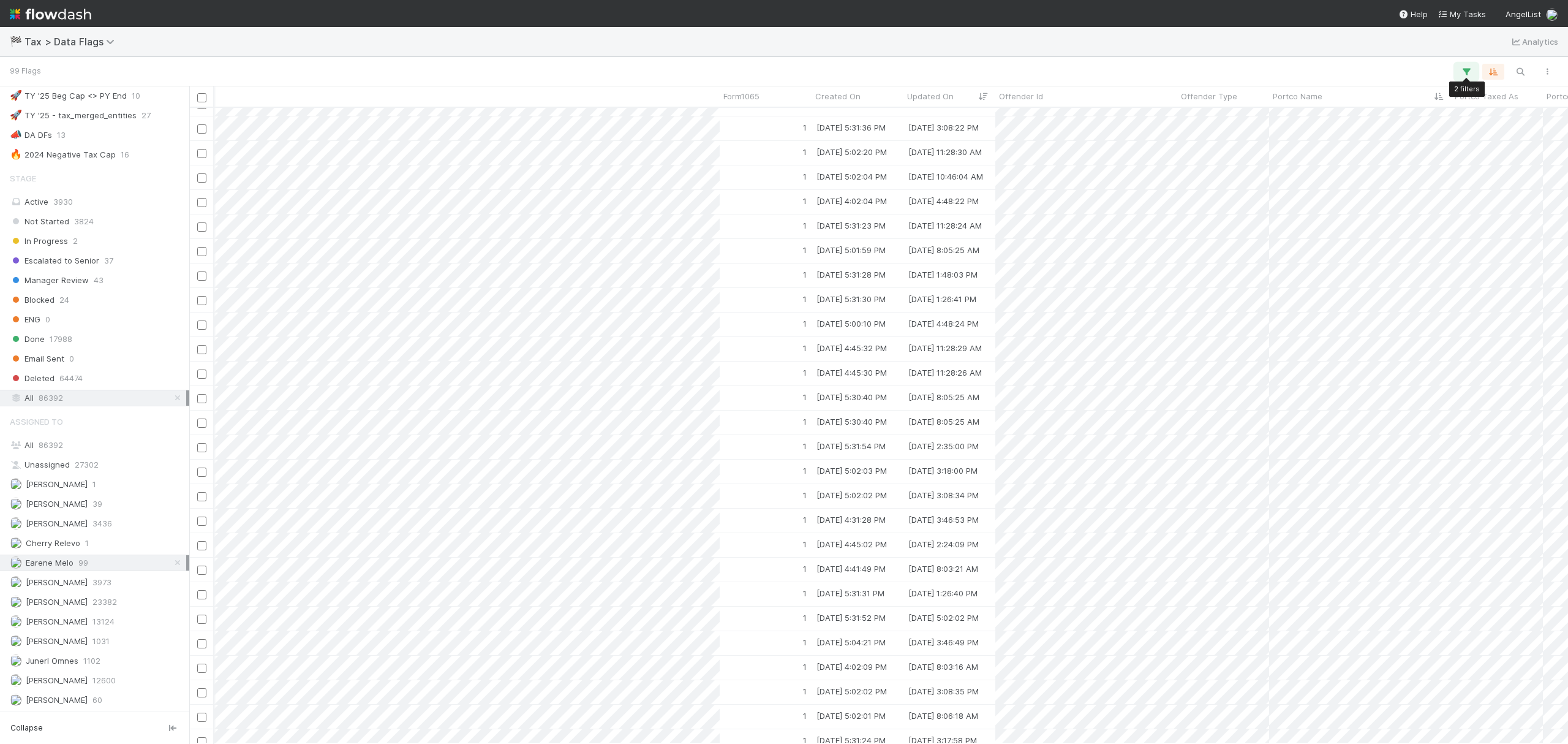
click at [1467, 75] on icon "button" at bounding box center [1467, 71] width 12 height 11
click at [1128, 185] on link "And.." at bounding box center [1120, 178] width 39 height 18
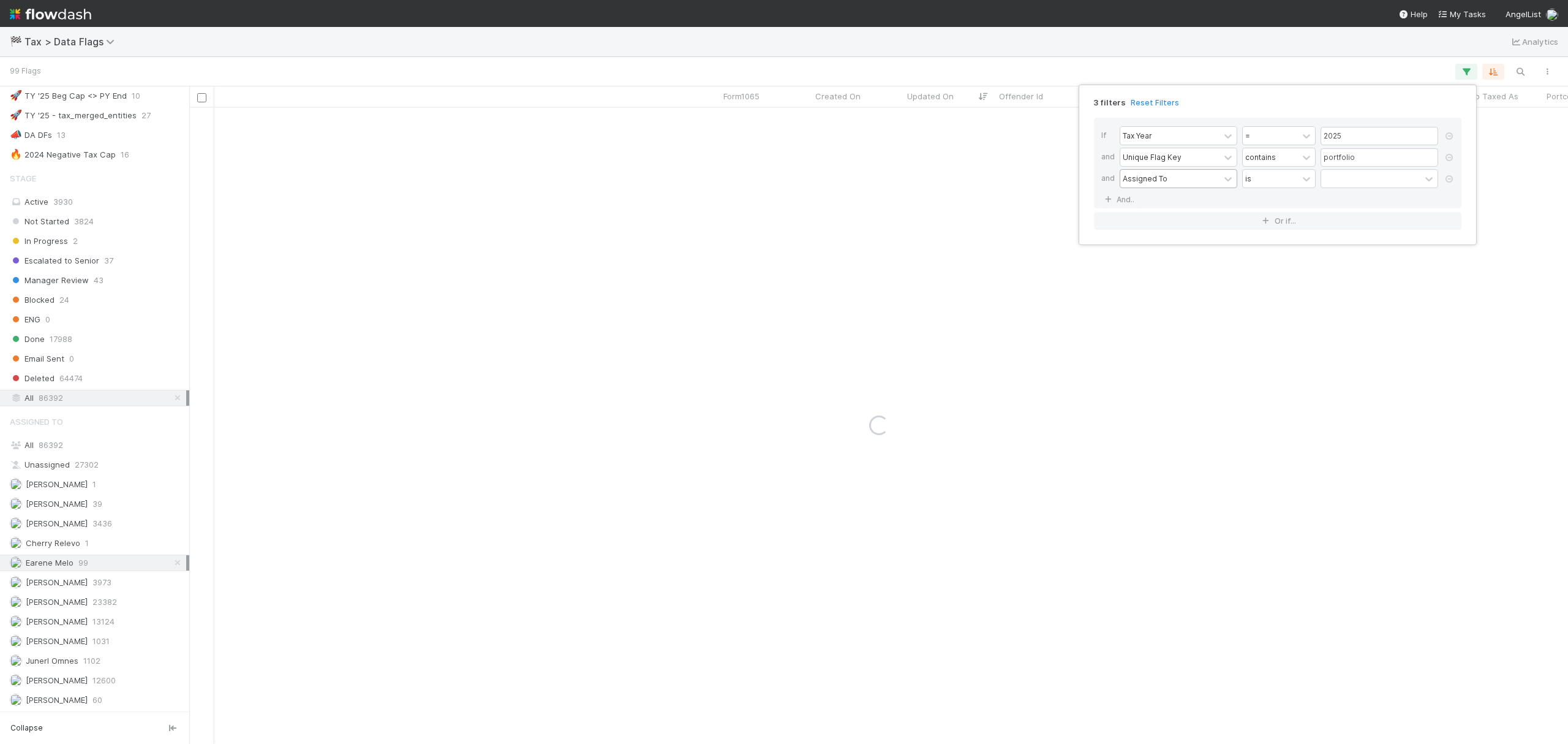
click at [1182, 179] on div "Assigned To" at bounding box center [1170, 179] width 99 height 18
type input "updated"
drag, startPoint x: 1172, startPoint y: 214, endPoint x: 1235, endPoint y: 192, distance: 66.7
click at [1174, 214] on div "Updated On" at bounding box center [1179, 206] width 118 height 21
click at [1274, 175] on div "is" at bounding box center [1270, 179] width 55 height 18
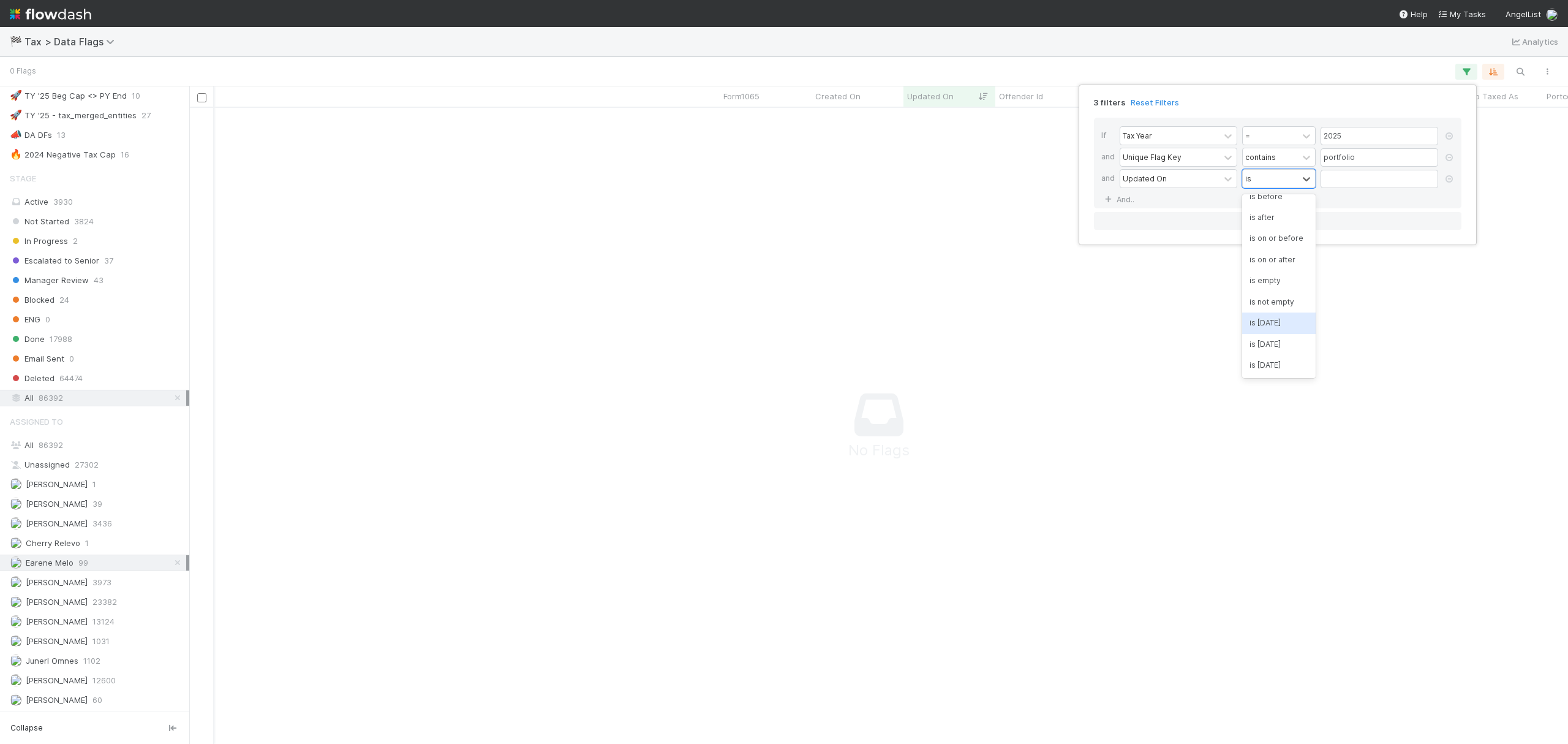
click at [1277, 328] on div "is today" at bounding box center [1278, 323] width 73 height 21
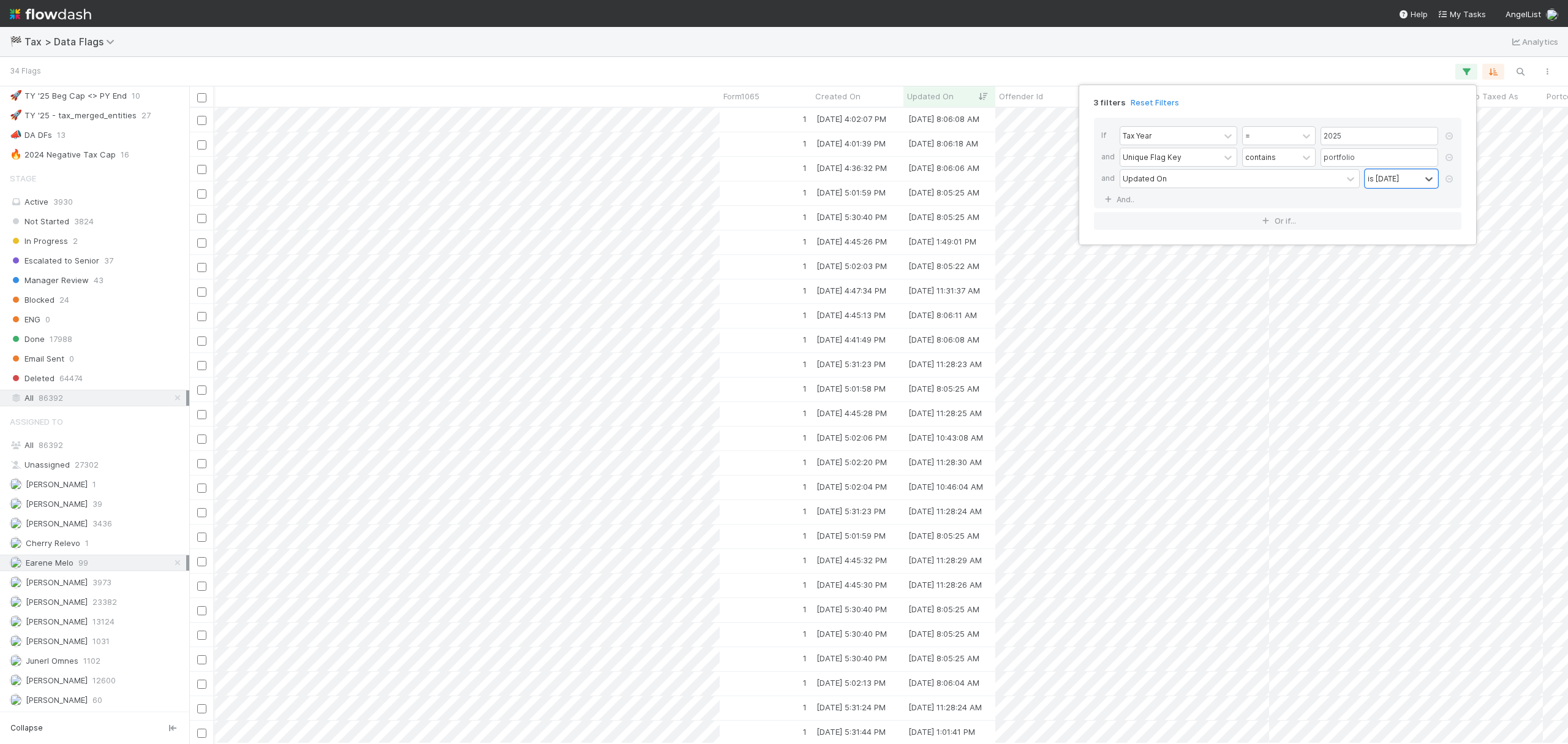
click at [887, 61] on div "3 filters Reset Filters If Tax Year = 2025 and Unique Flag Key contains portfol…" at bounding box center [784, 372] width 1568 height 744
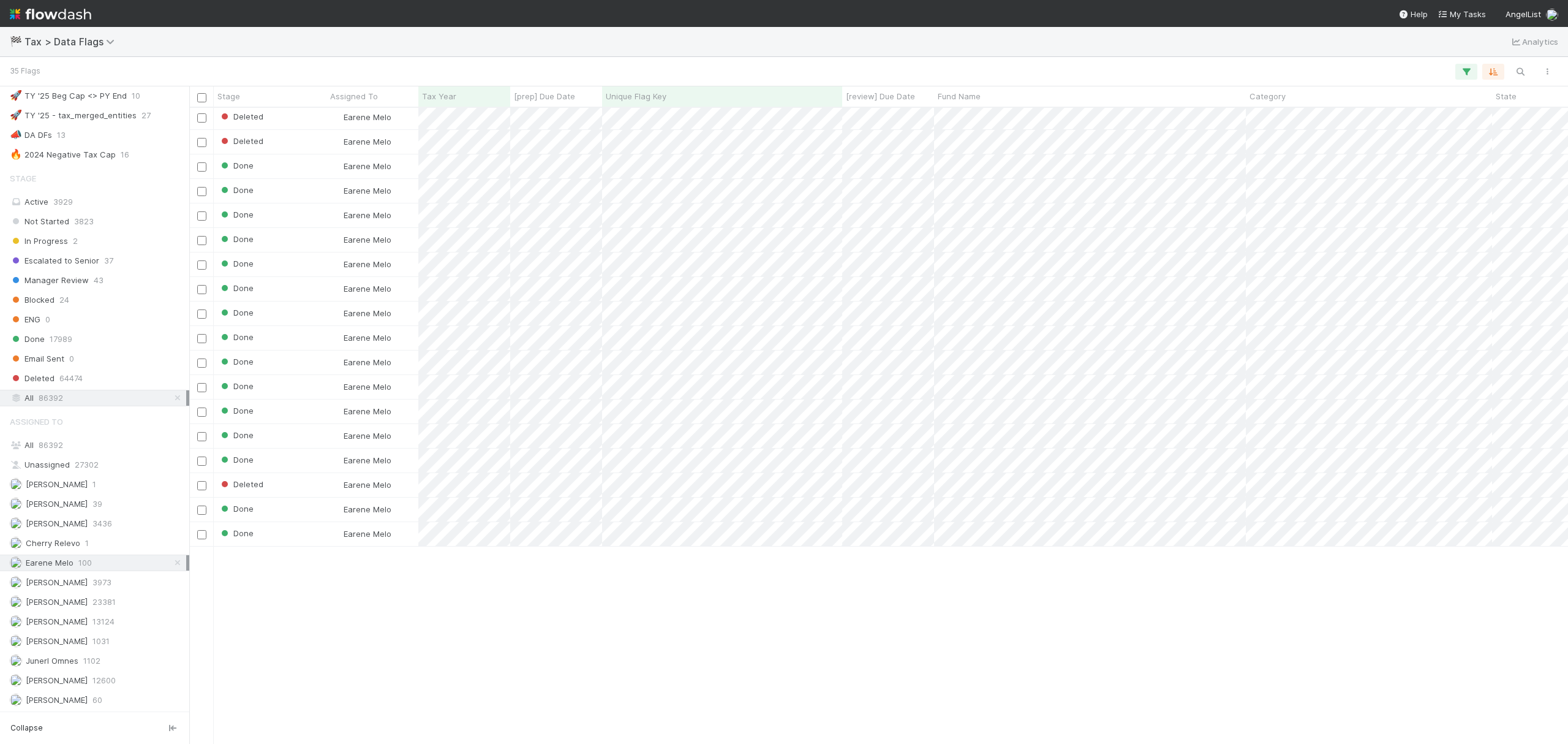
scroll to position [0, 0]
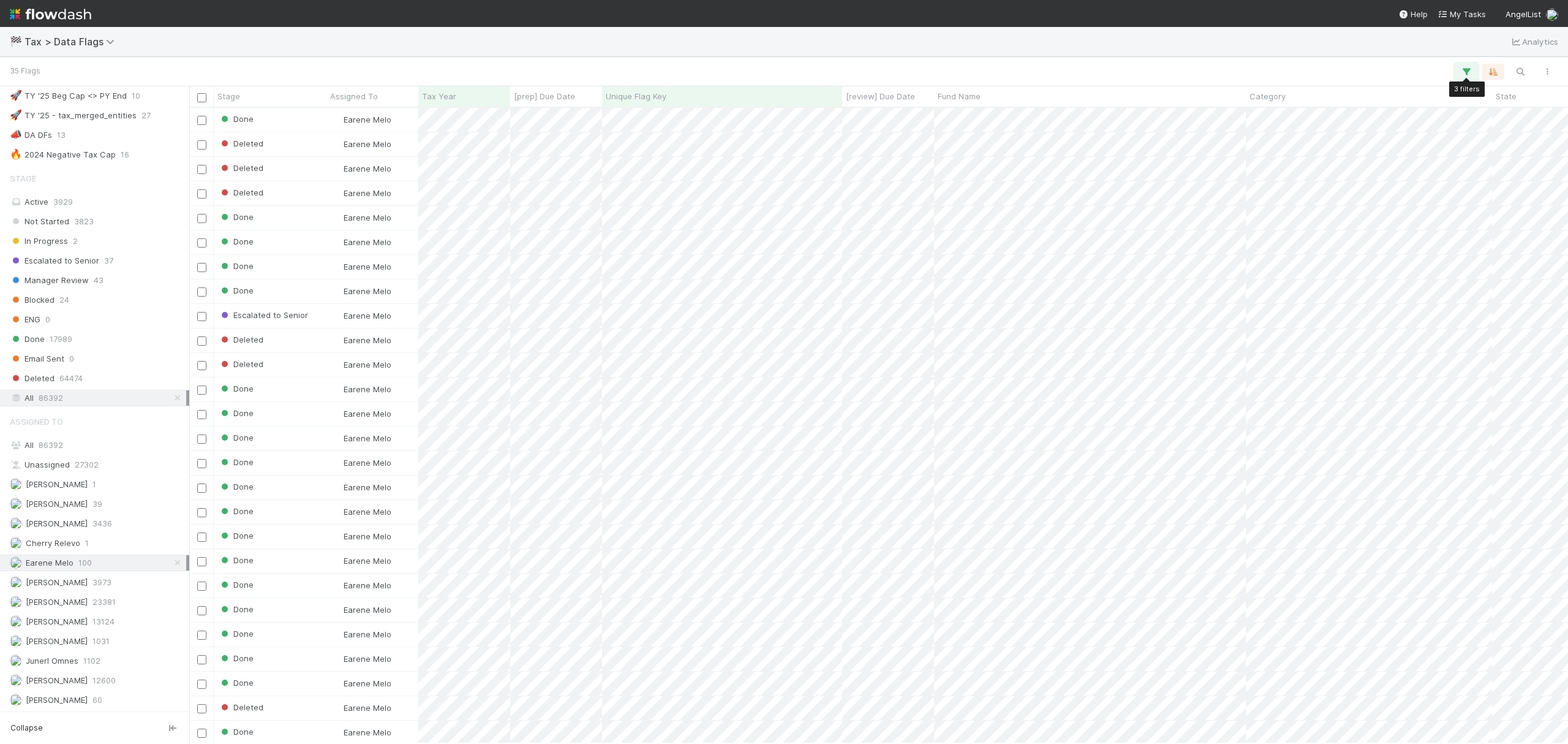
click at [1468, 70] on icon "button" at bounding box center [1467, 71] width 12 height 11
click at [1423, 182] on icon at bounding box center [1429, 178] width 12 height 12
click at [1404, 246] on div "is within past" at bounding box center [1401, 249] width 73 height 21
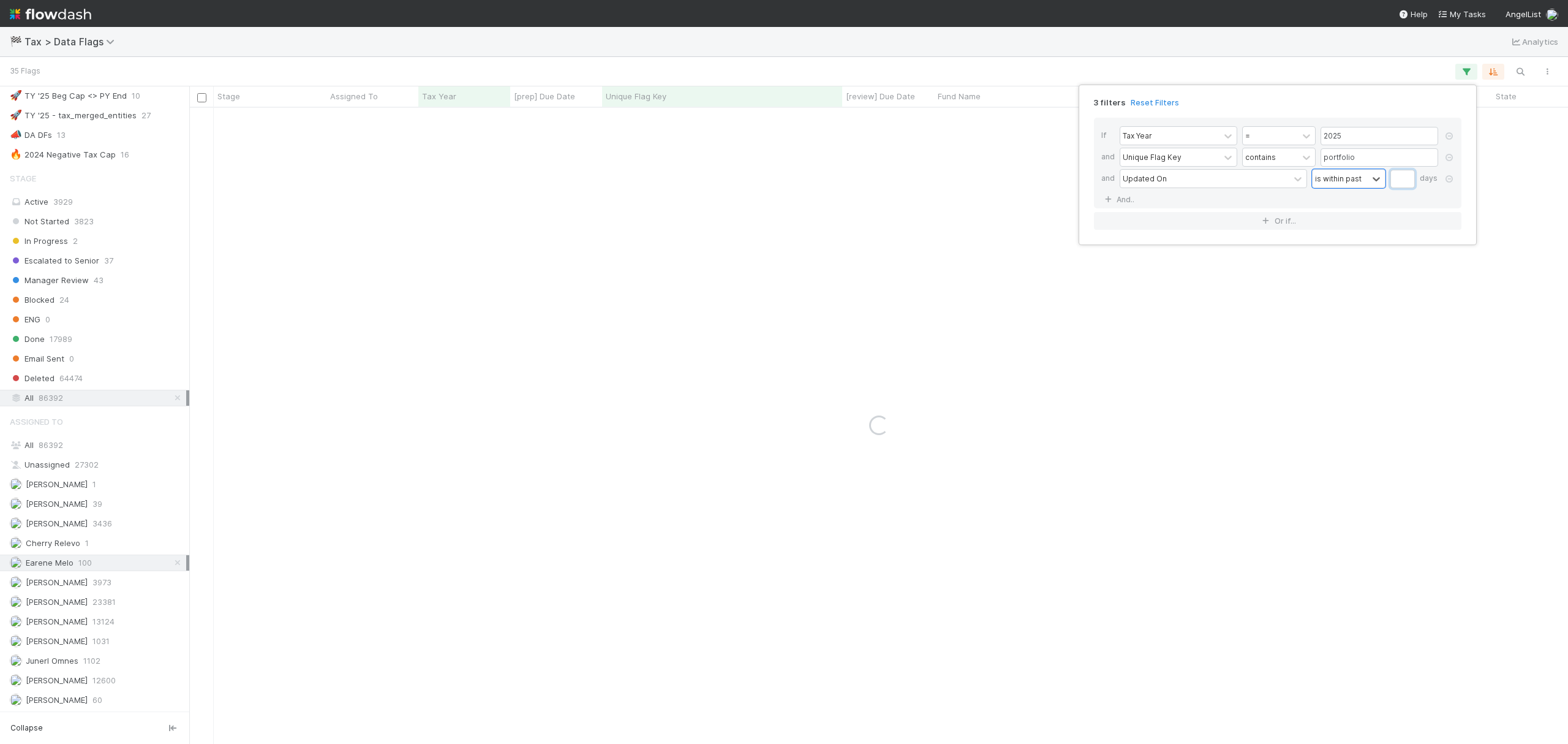
click at [1410, 181] on input "text" at bounding box center [1403, 179] width 25 height 18
type input "3"
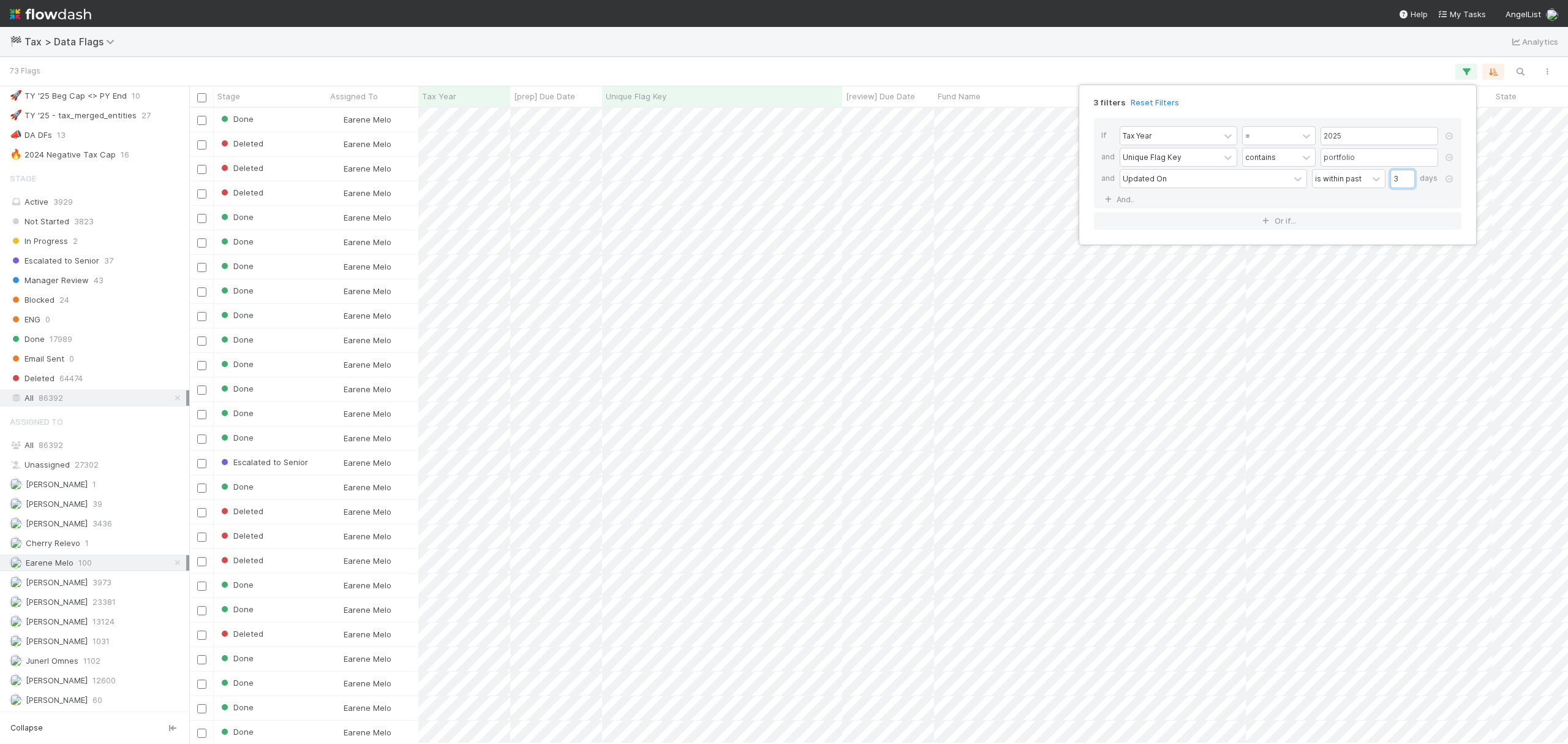
scroll to position [623, 1368]
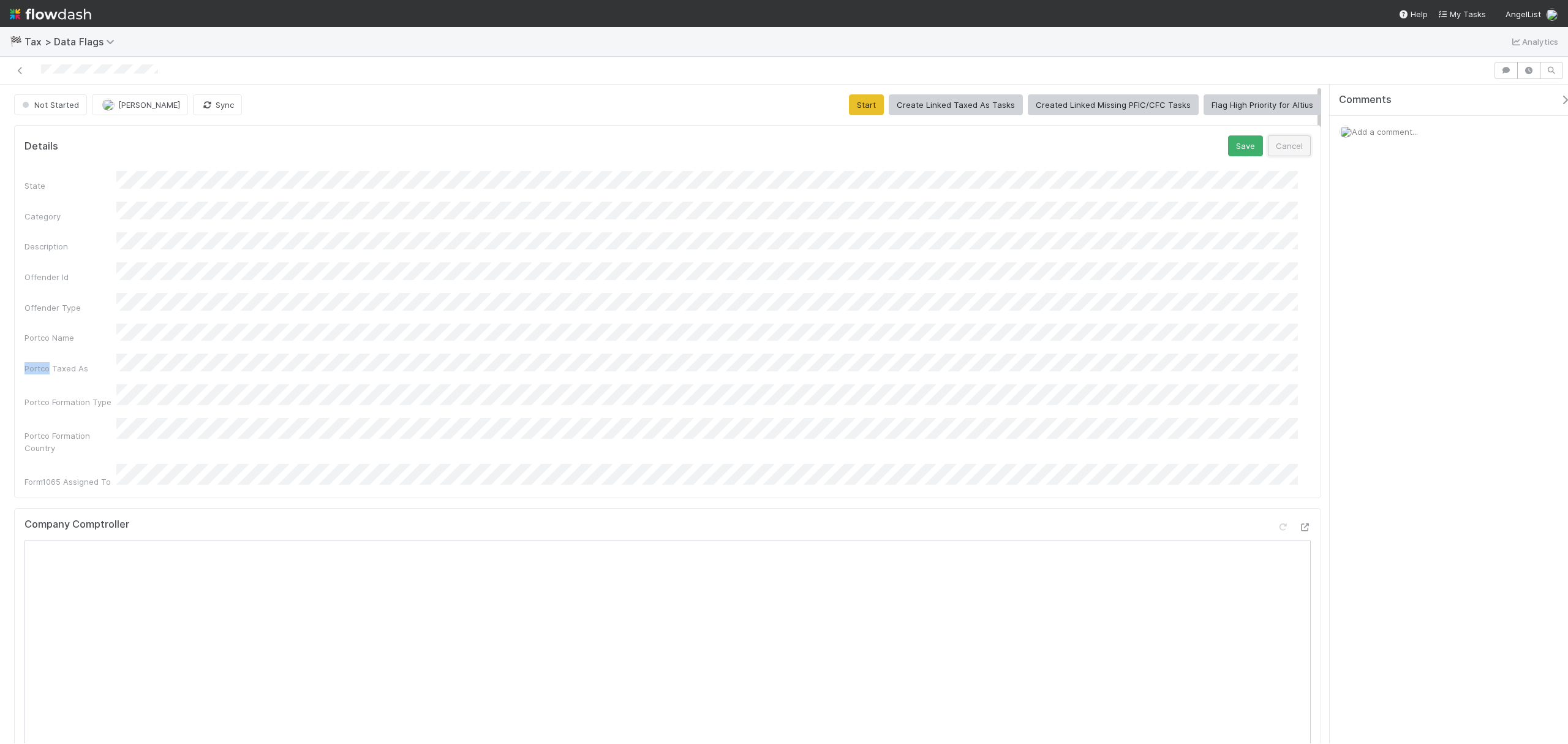
click at [1290, 147] on button "Cancel" at bounding box center [1289, 145] width 43 height 21
click at [164, 322] on div "State Category Description Offender Id Offender Type Portco Name Portco Taxed A…" at bounding box center [668, 308] width 1287 height 291
click at [1294, 141] on button "Cancel" at bounding box center [1289, 145] width 43 height 21
click at [1384, 132] on span "Add a comment..." at bounding box center [1385, 132] width 66 height 10
click at [873, 113] on button "Start" at bounding box center [866, 104] width 35 height 21
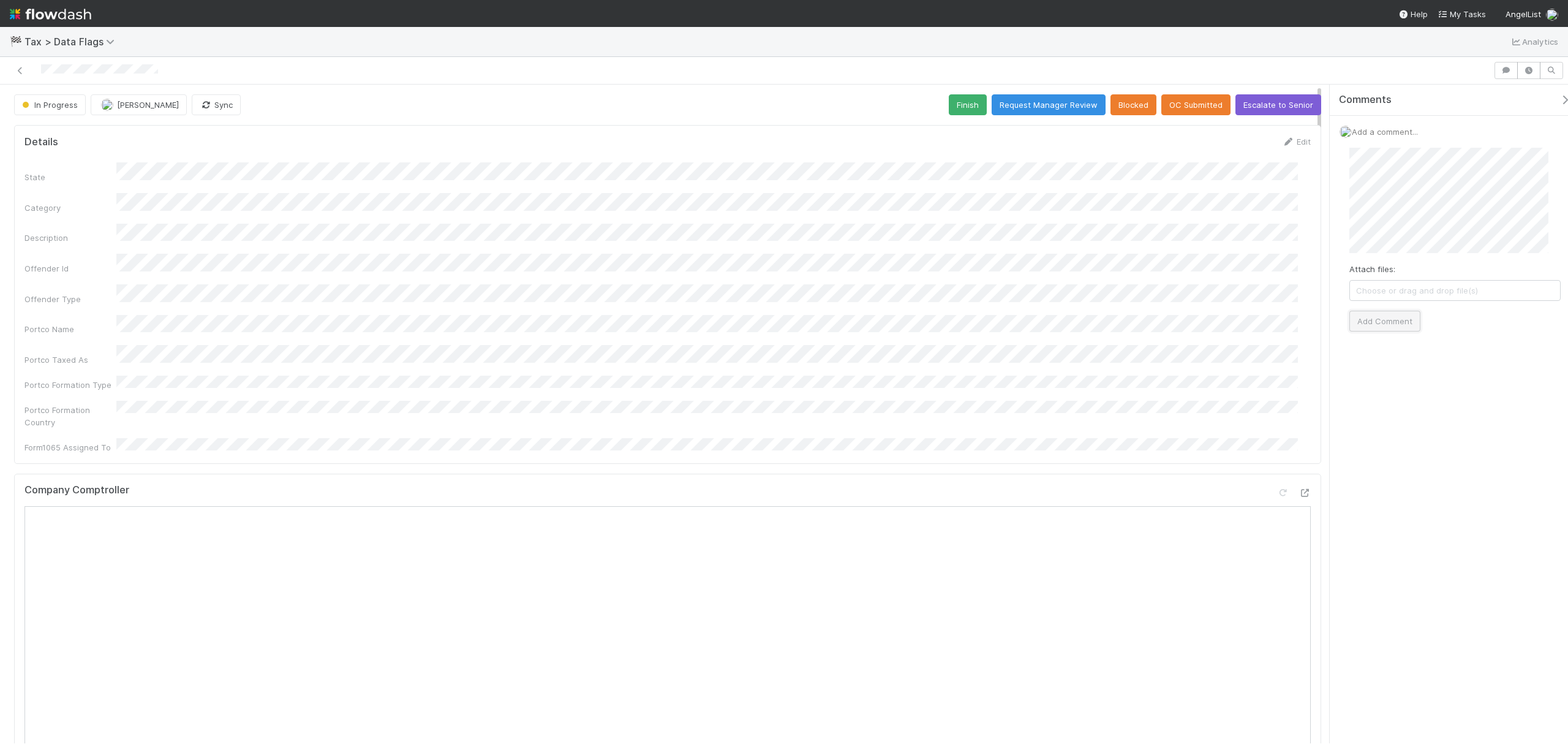
click at [1382, 329] on button "Add Comment" at bounding box center [1385, 321] width 71 height 21
click at [1287, 98] on button "Escalate to Senior" at bounding box center [1278, 104] width 86 height 21
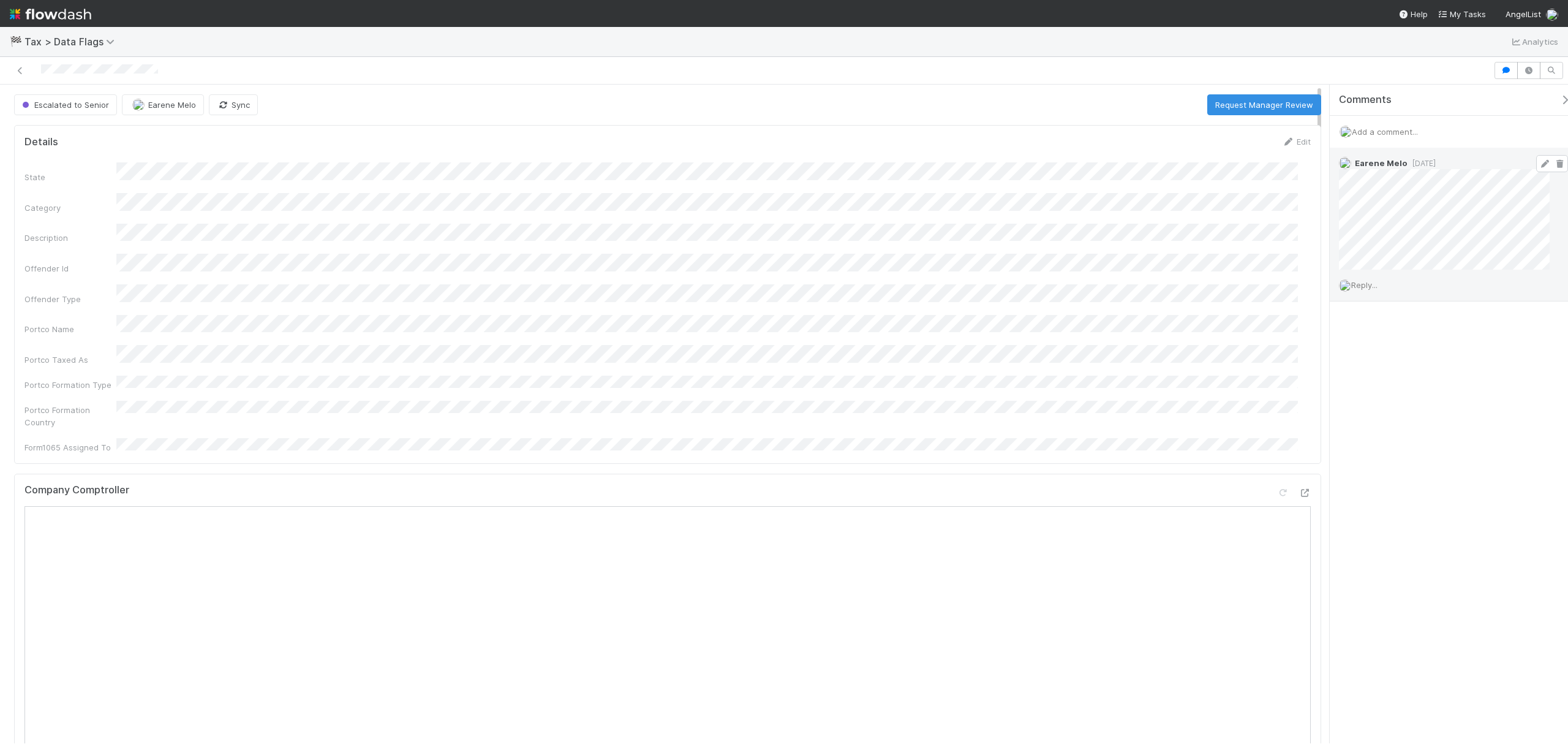
click at [1338, 175] on div "Earene [PERSON_NAME] [DATE]" at bounding box center [1450, 209] width 242 height 122
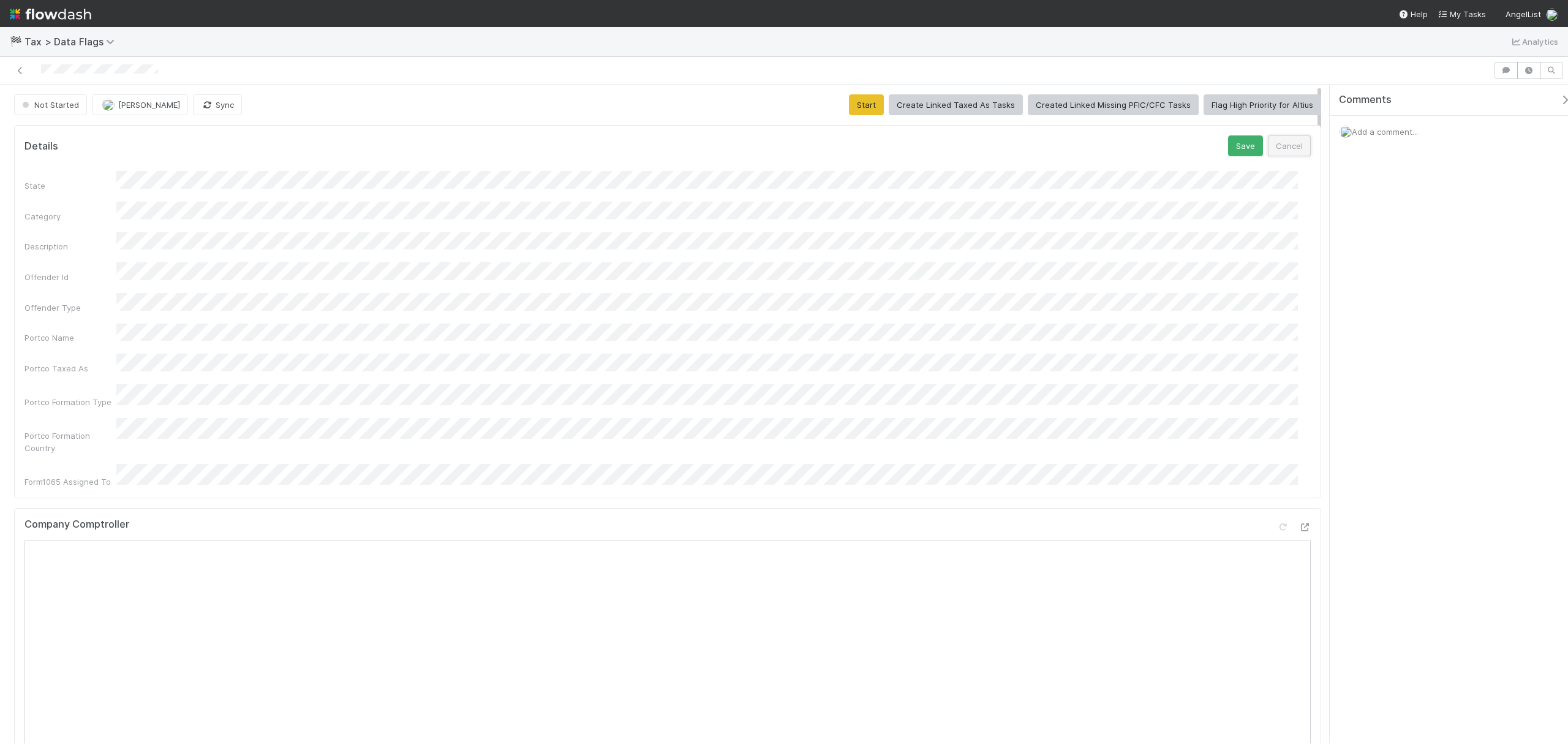
click at [1290, 144] on button "Cancel" at bounding box center [1289, 145] width 43 height 21
click at [856, 99] on button "Start" at bounding box center [866, 104] width 35 height 21
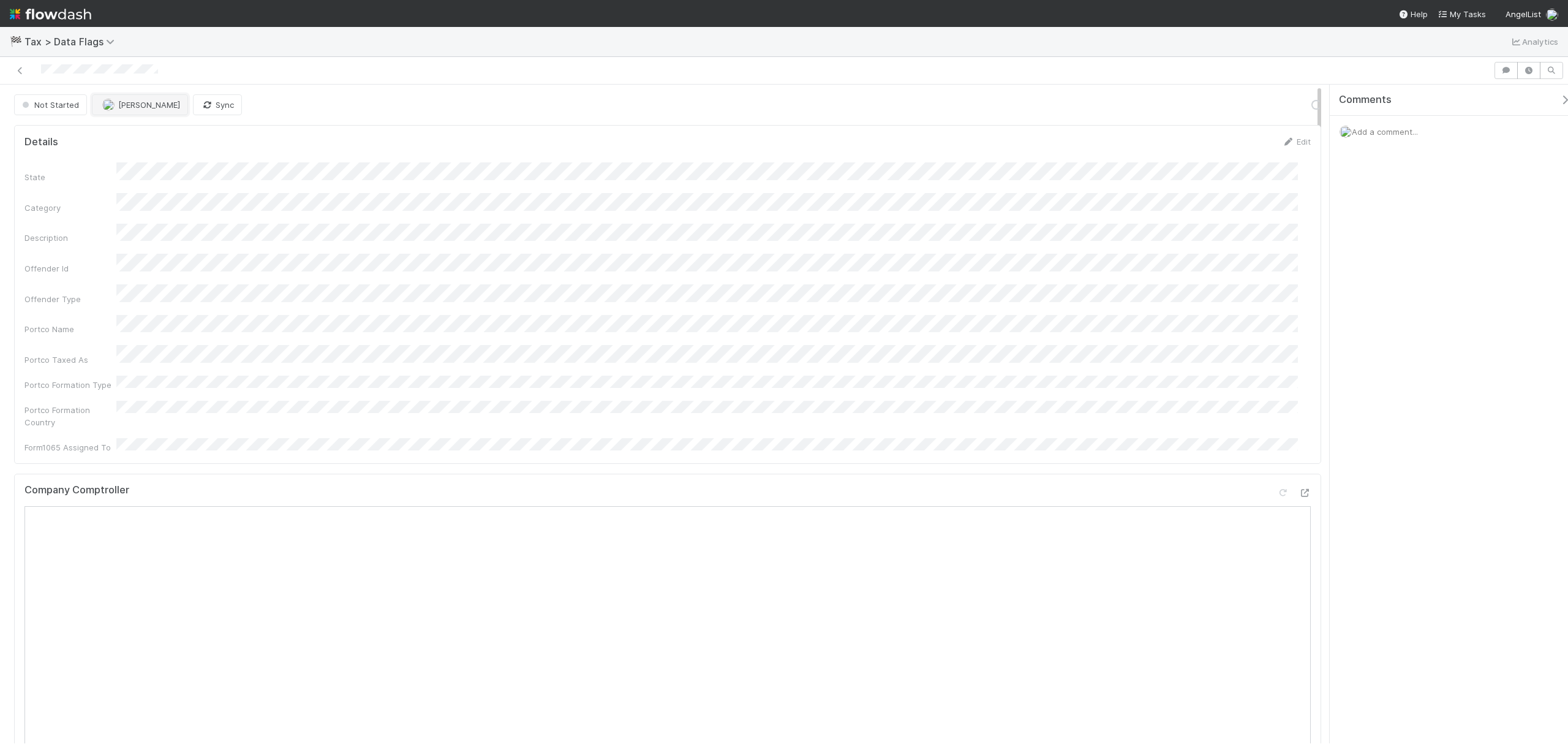
click at [118, 108] on span "[PERSON_NAME]" at bounding box center [148, 105] width 62 height 10
click at [177, 133] on div "Earene Melo you" at bounding box center [172, 136] width 172 height 22
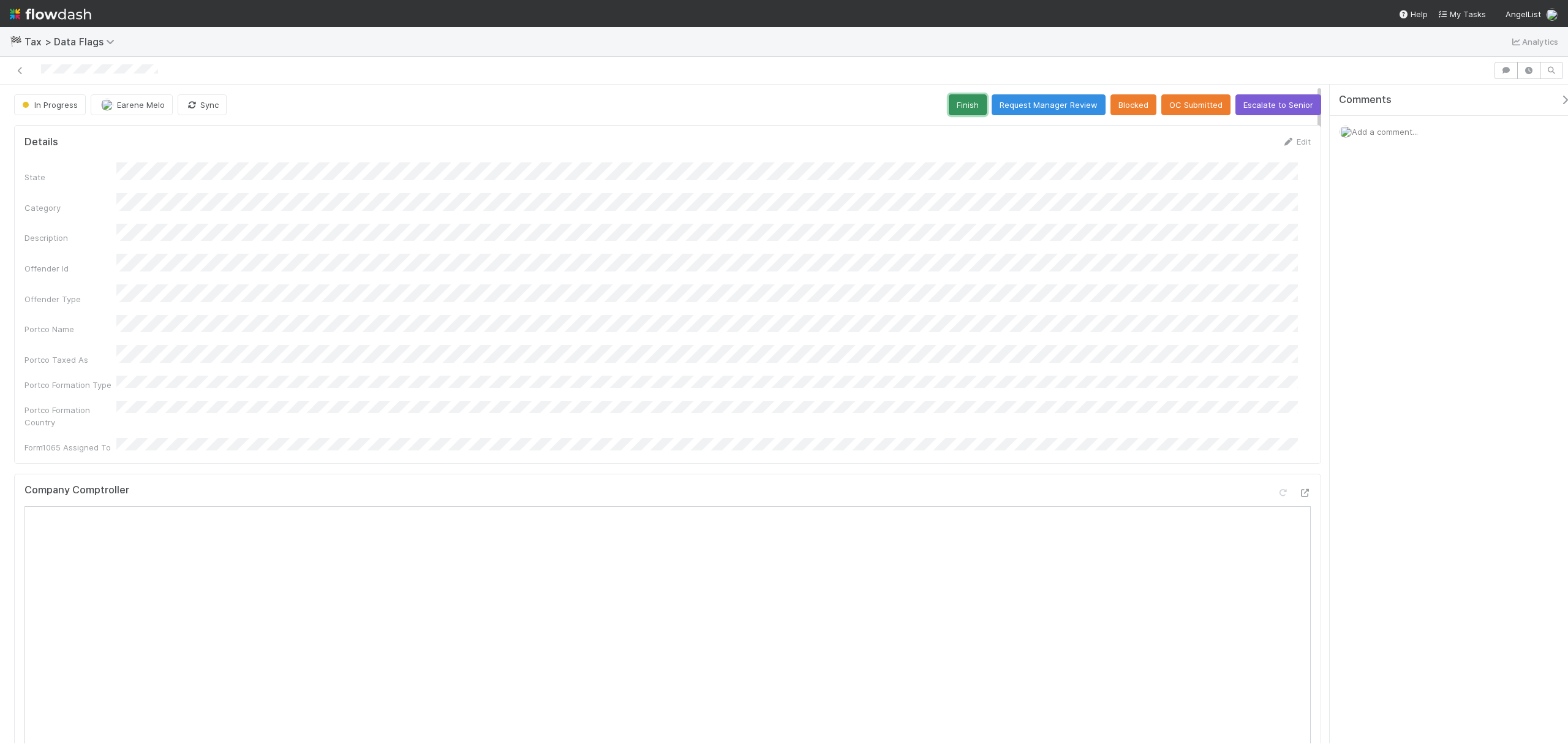
click at [956, 113] on button "Finish" at bounding box center [968, 104] width 38 height 21
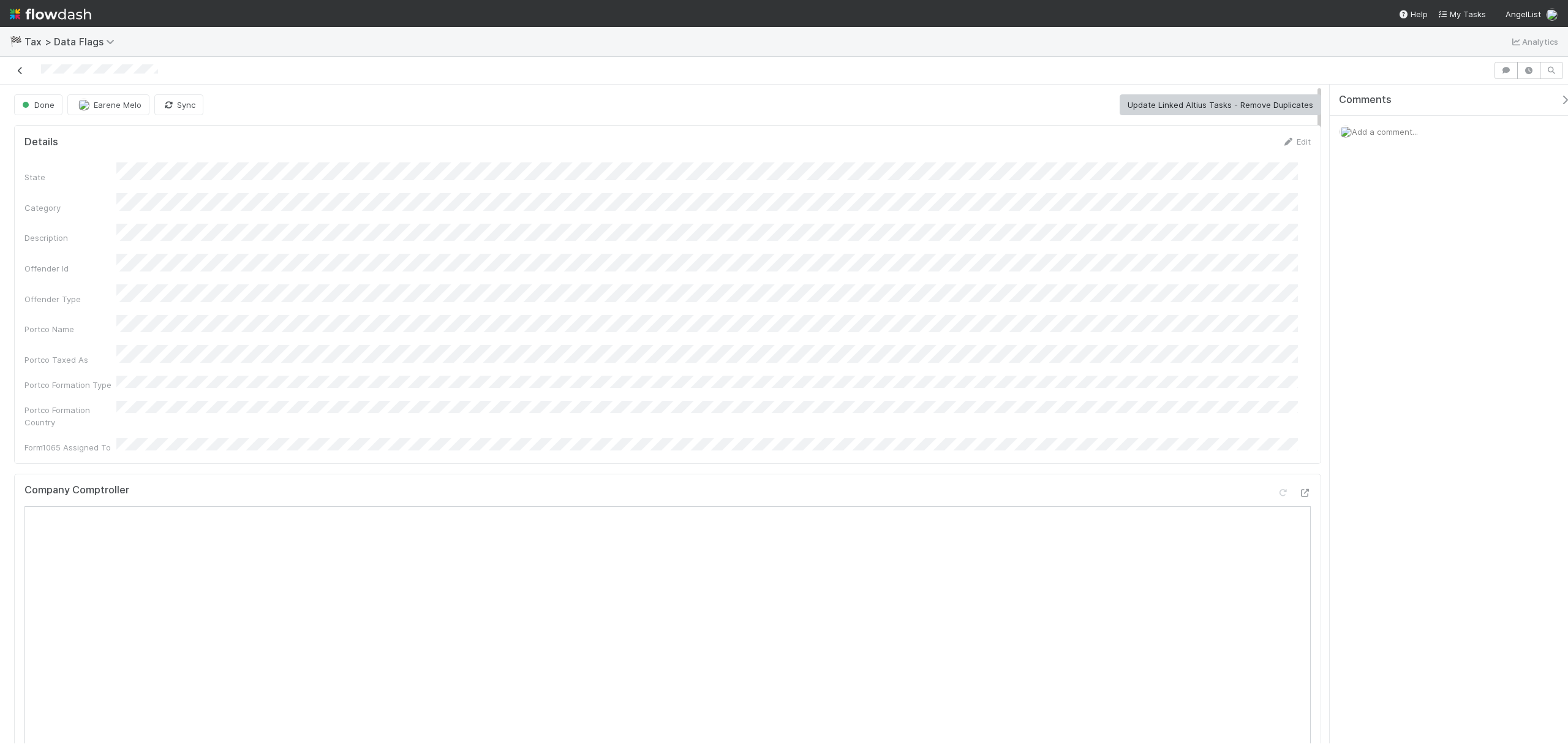
click at [23, 70] on icon at bounding box center [20, 71] width 12 height 8
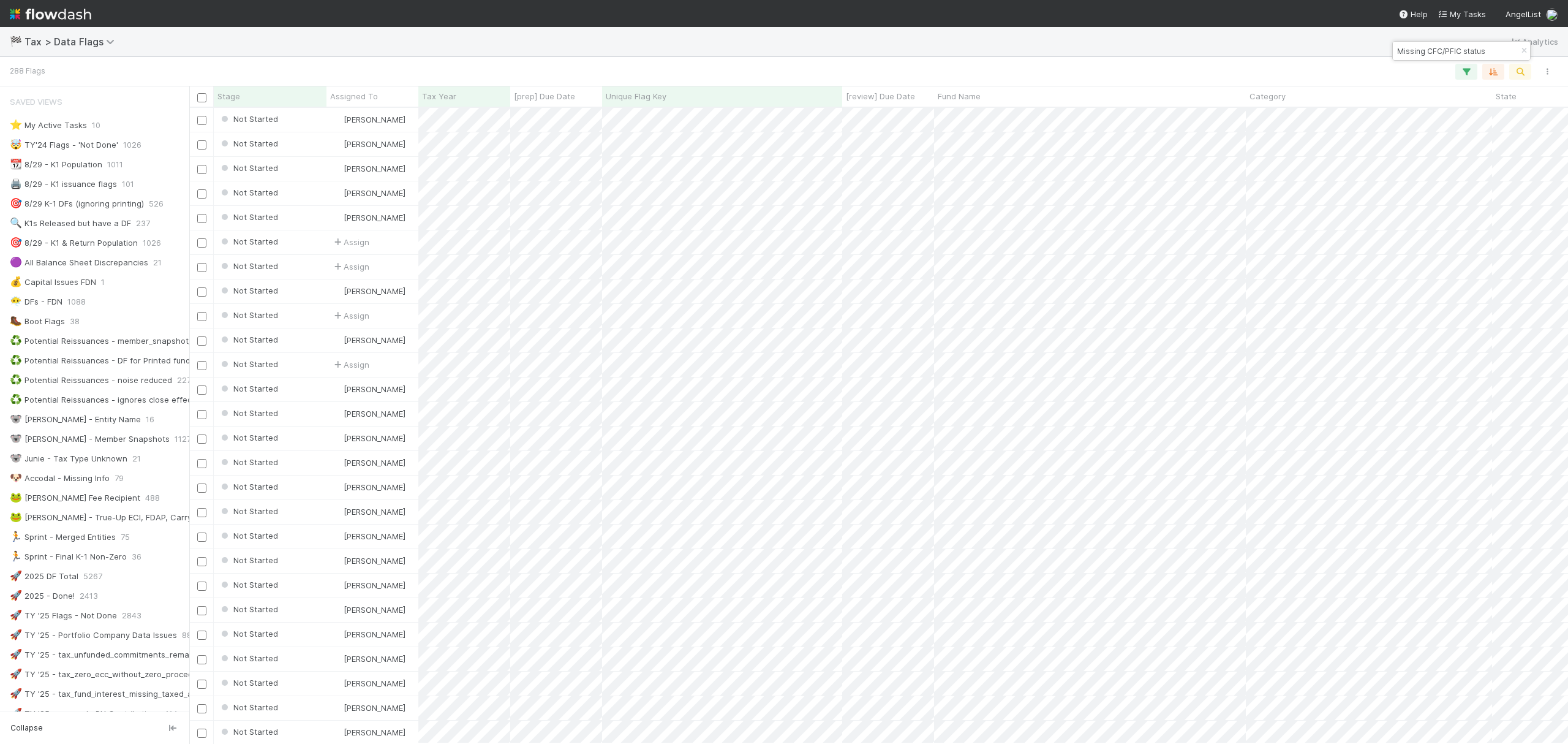
scroll to position [623, 1368]
click at [1184, 78] on div at bounding box center [801, 71] width 1519 height 16
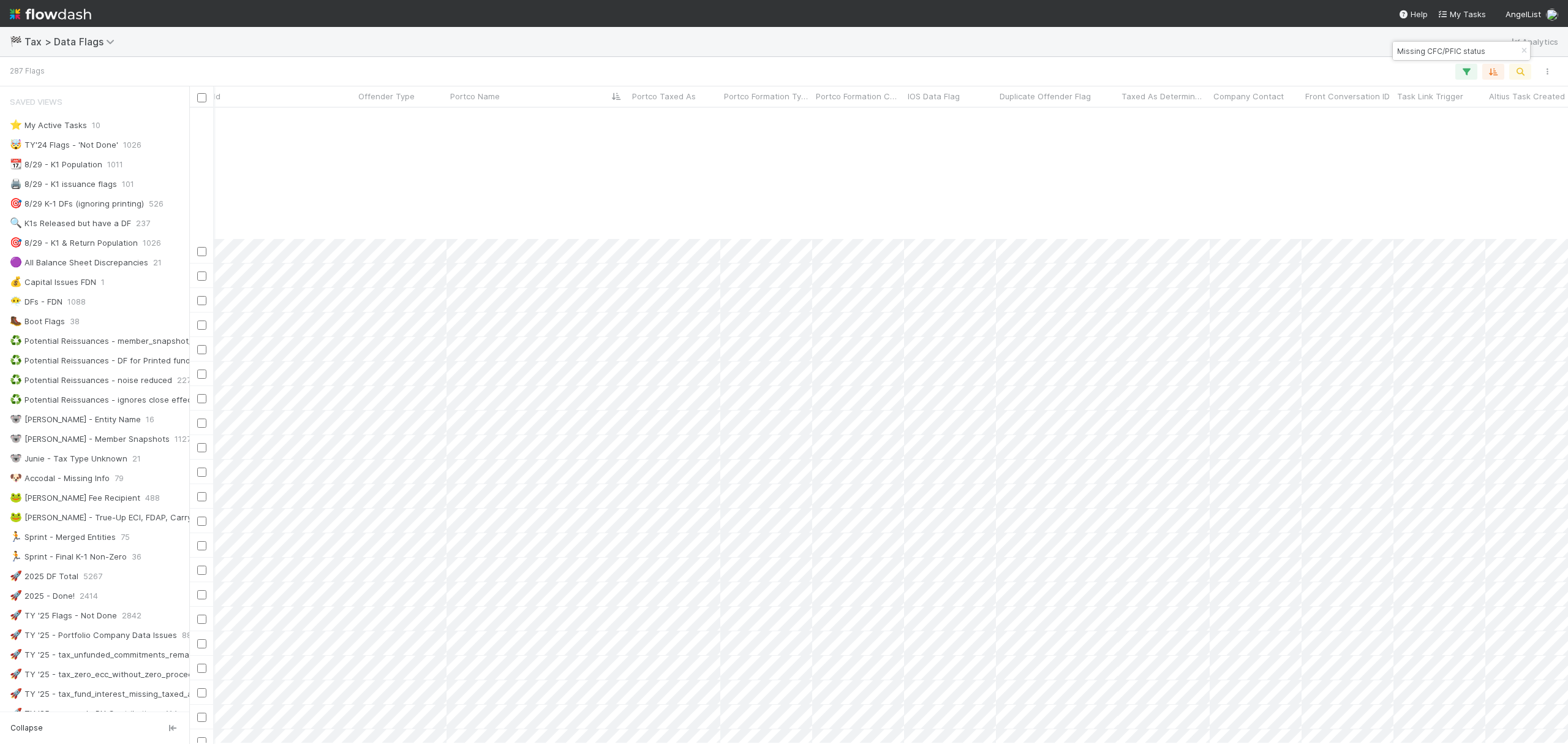
scroll to position [653, 2955]
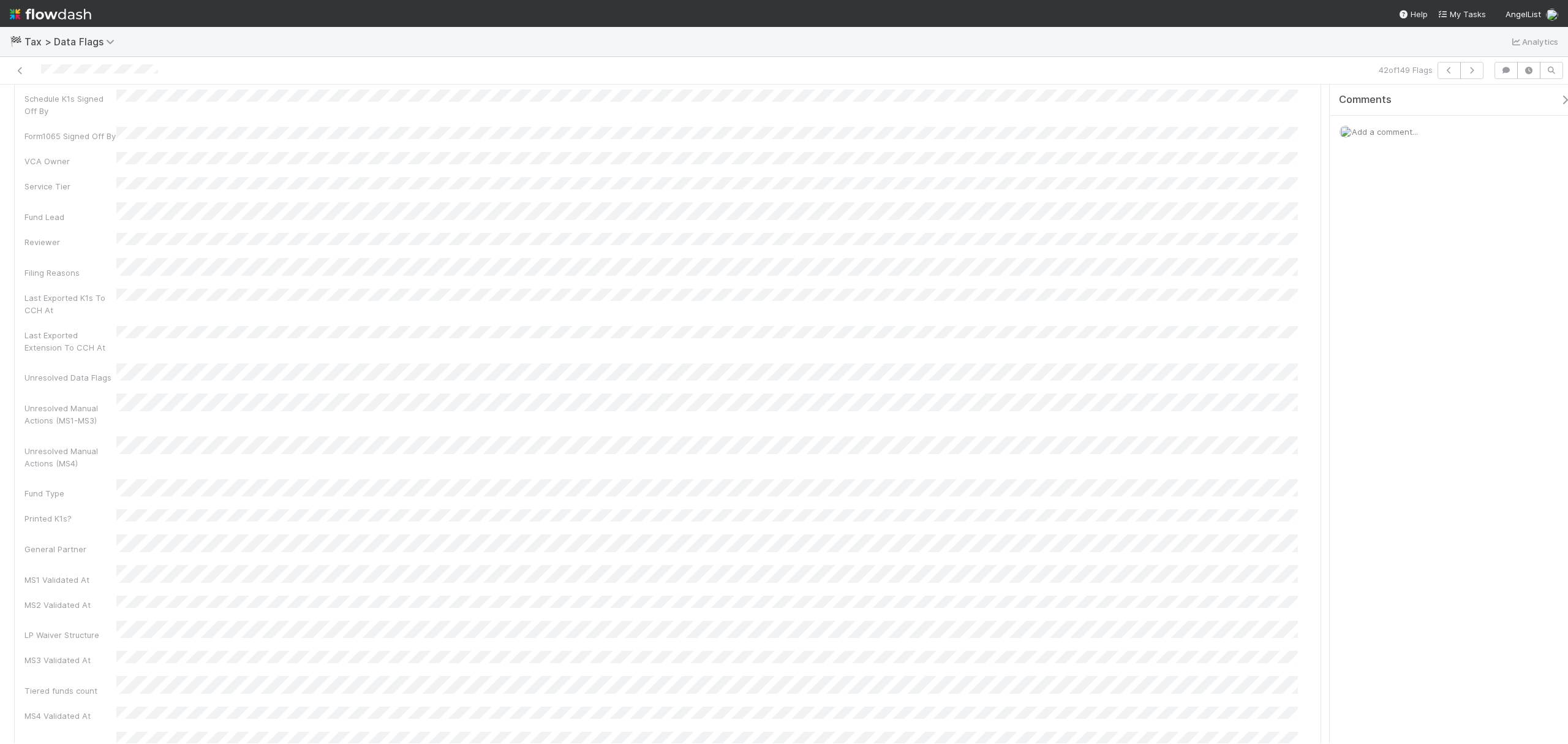
scroll to position [2123, 0]
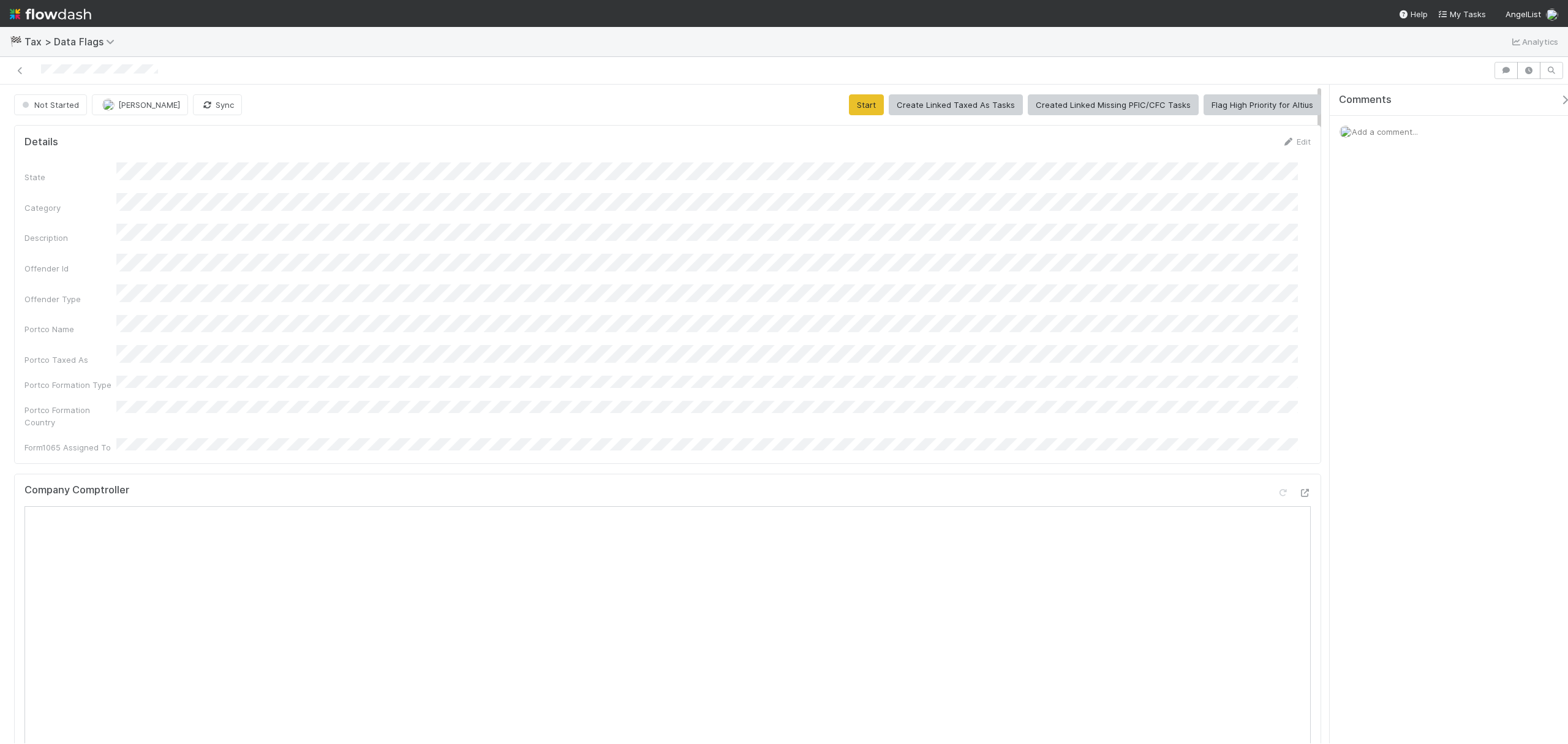
click at [235, 315] on div "Portco Name" at bounding box center [668, 325] width 1287 height 21
click at [860, 104] on button "Start" at bounding box center [866, 104] width 35 height 21
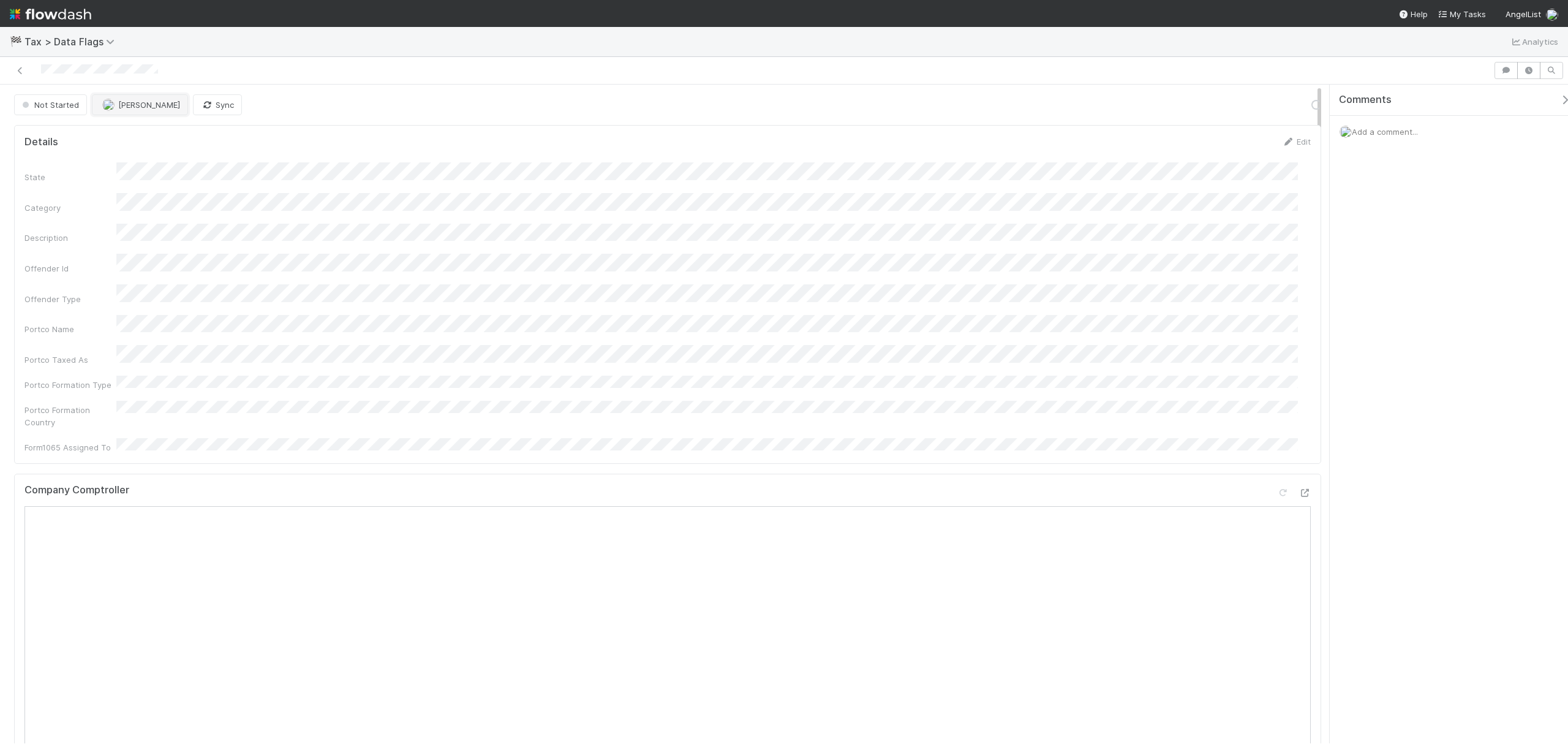
click at [133, 114] on button "[PERSON_NAME]" at bounding box center [139, 104] width 97 height 21
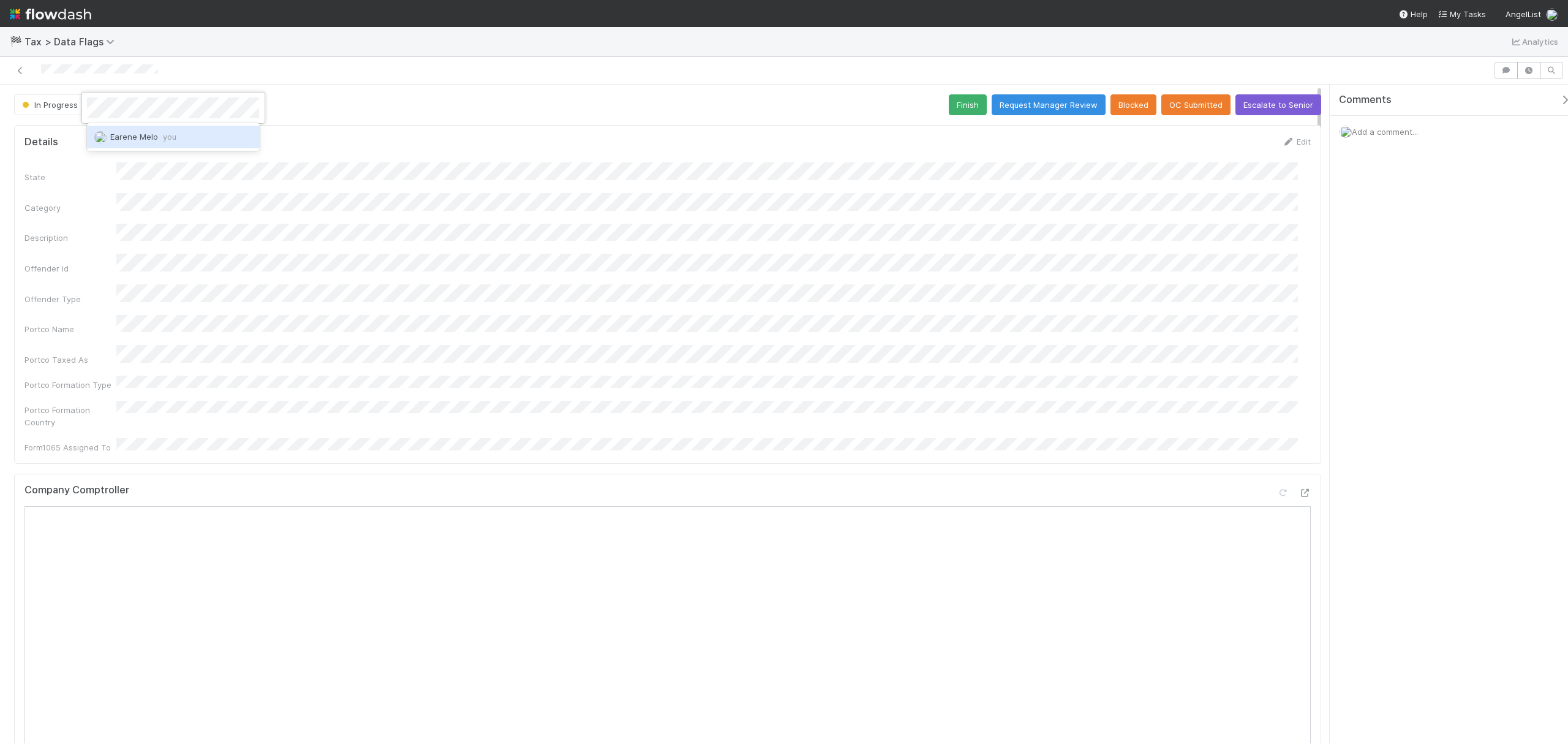
click at [165, 134] on span "you" at bounding box center [170, 137] width 13 height 10
click at [957, 111] on button "Finish" at bounding box center [968, 104] width 38 height 21
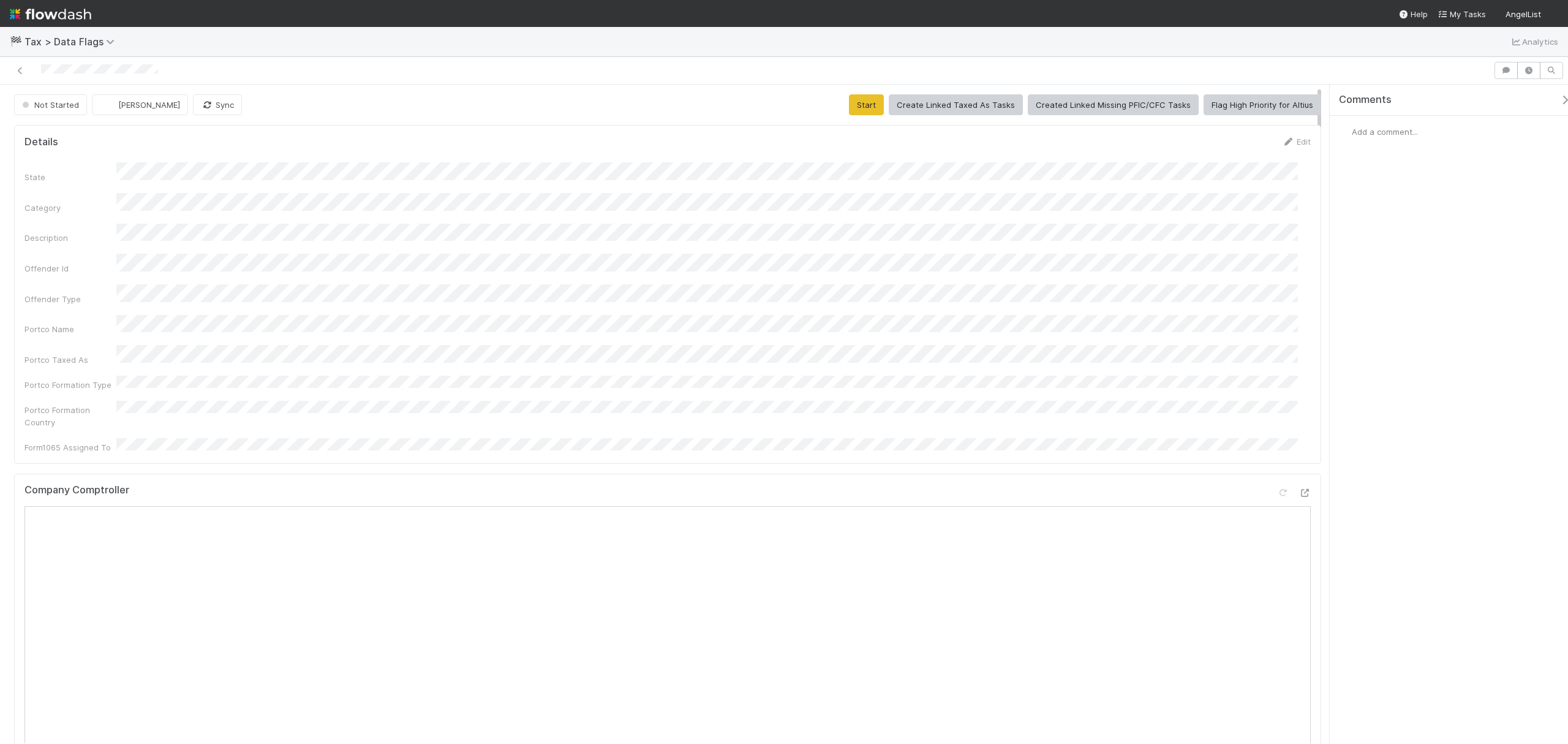
scroll to position [327, 0]
